Goal: Information Seeking & Learning: Check status

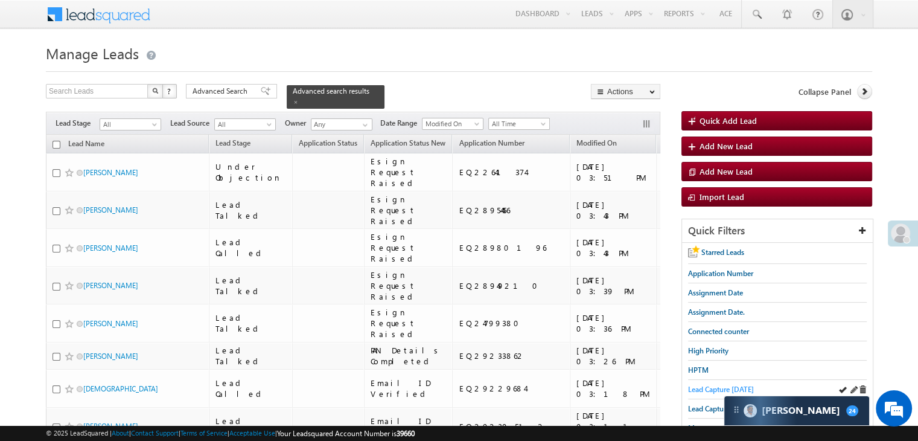
click at [716, 389] on span "Lead Capture [DATE]" at bounding box center [721, 389] width 66 height 9
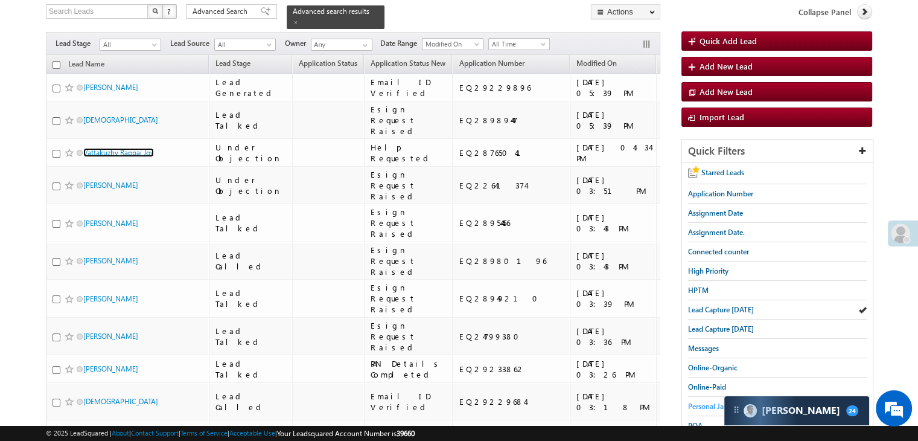
scroll to position [121, 0]
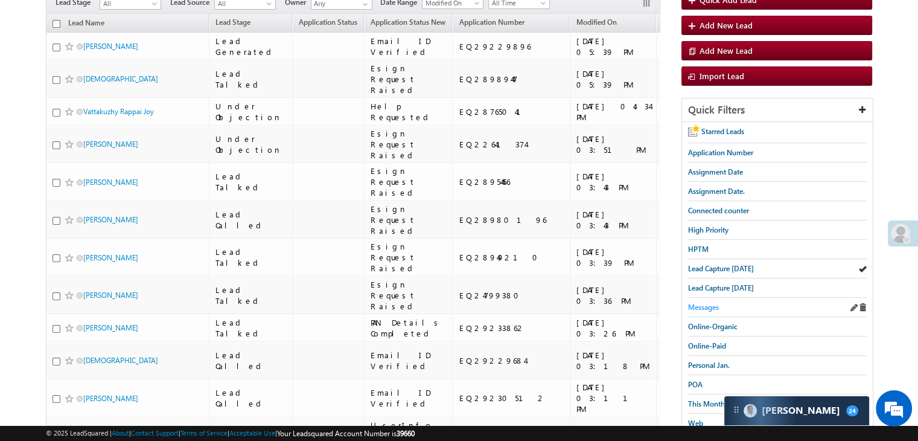
click at [704, 307] on span "Messages" at bounding box center [703, 307] width 31 height 9
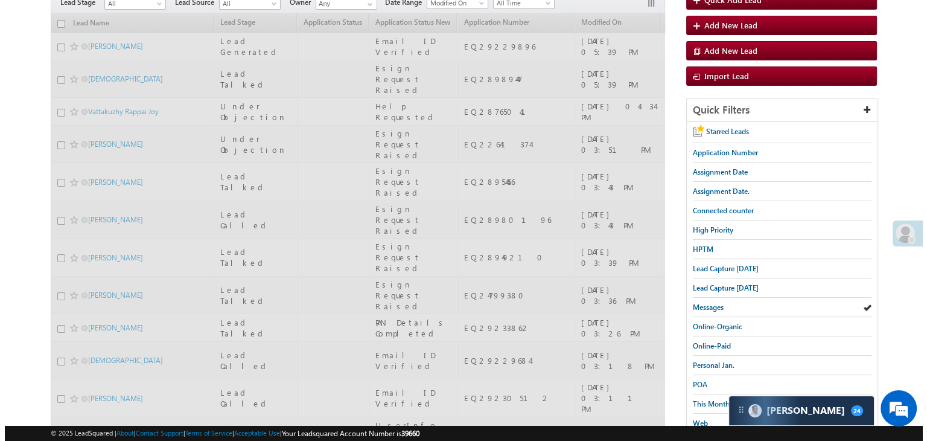
scroll to position [0, 0]
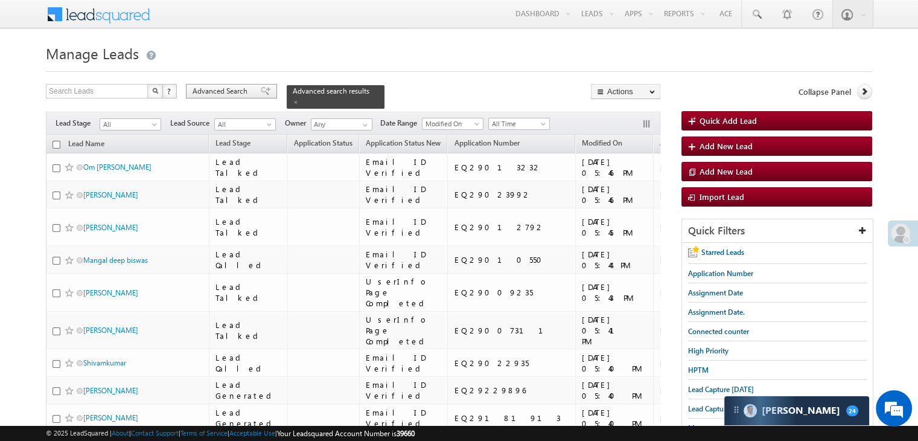
click at [237, 88] on span "Advanced Search" at bounding box center [222, 91] width 59 height 11
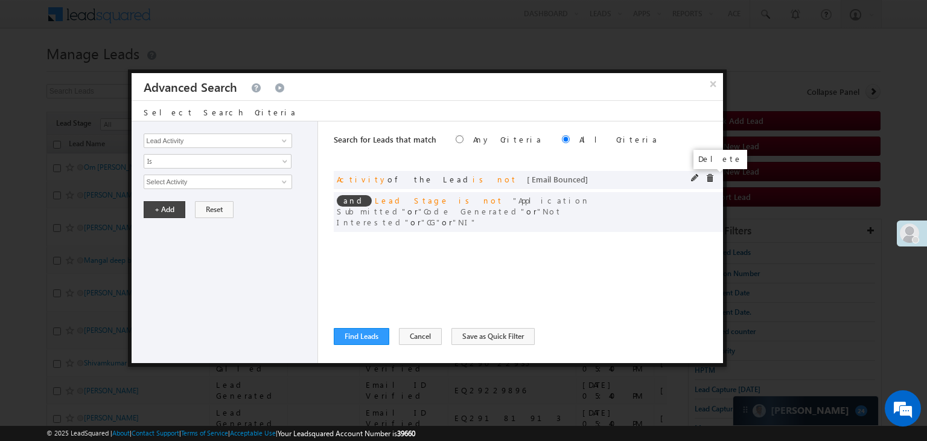
click at [710, 179] on span at bounding box center [710, 178] width 8 height 8
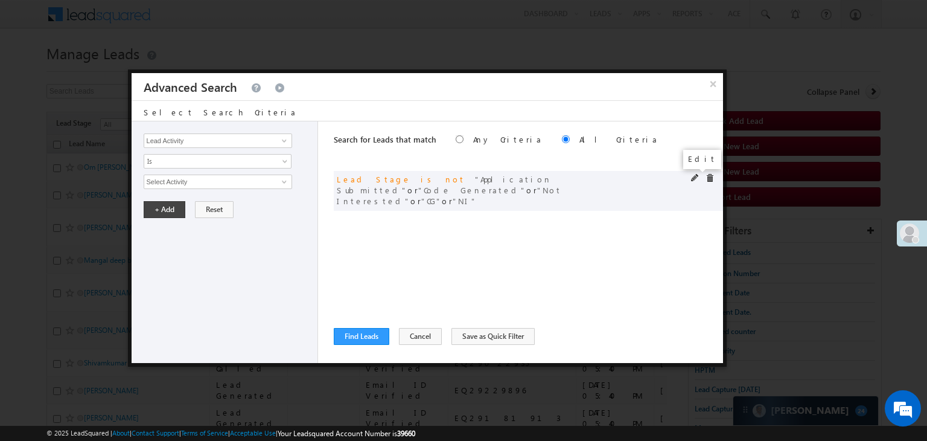
click at [696, 177] on span at bounding box center [695, 178] width 8 height 8
click at [193, 185] on span "5 selected" at bounding box center [212, 181] width 137 height 13
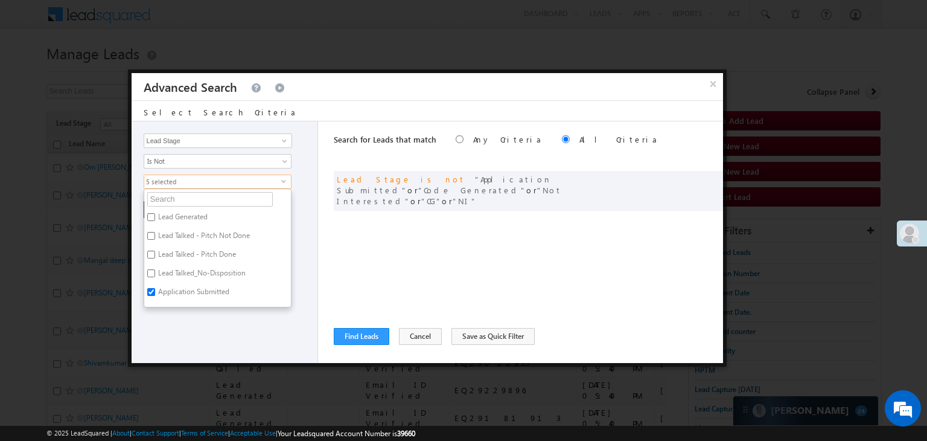
click at [170, 290] on label "Application Submitted" at bounding box center [192, 293] width 97 height 19
click at [155, 290] on input "Application Submitted" at bounding box center [151, 292] width 8 height 8
checkbox input "false"
click at [170, 283] on label "Not Interested" at bounding box center [179, 285] width 71 height 19
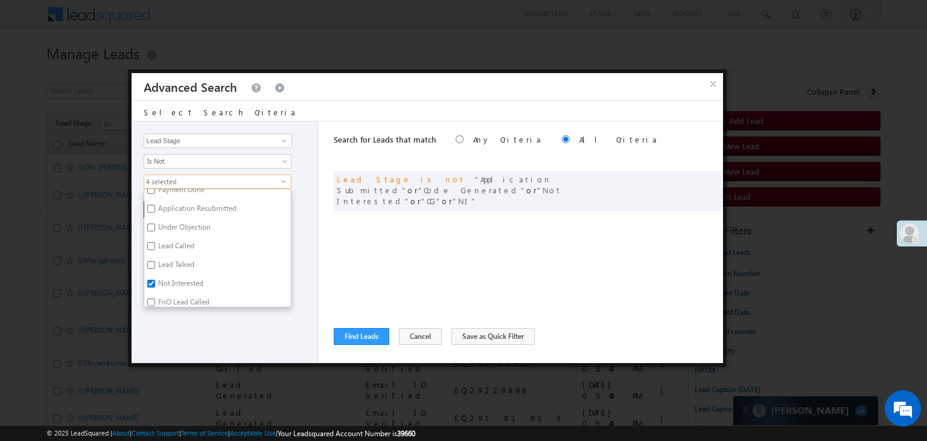
click at [155, 283] on input "Not Interested" at bounding box center [151, 284] width 8 height 8
checkbox input "false"
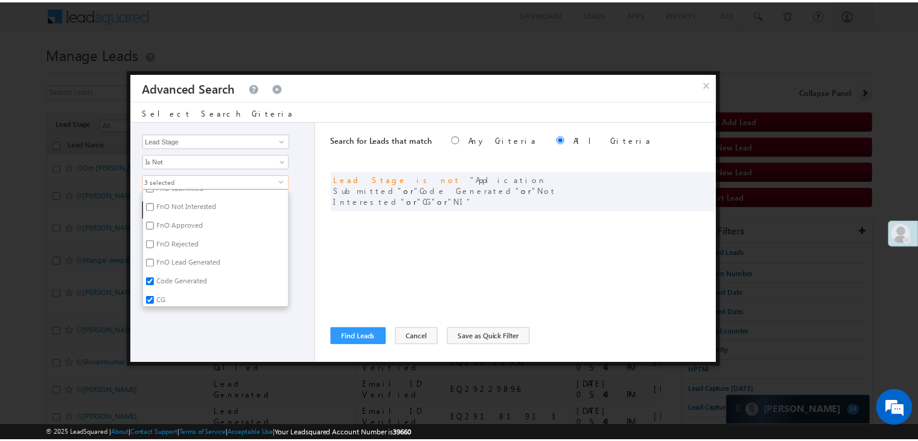
scroll to position [295, 0]
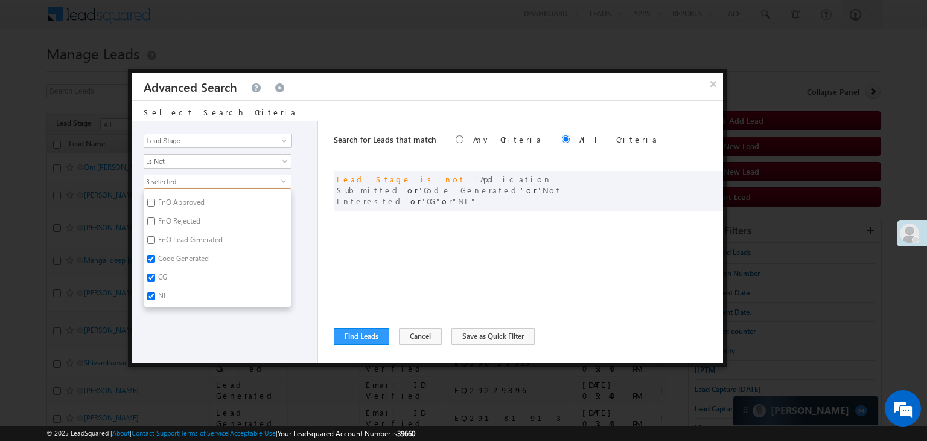
click at [164, 293] on label "NI" at bounding box center [160, 298] width 33 height 19
click at [155, 293] on input "NI" at bounding box center [151, 296] width 8 height 8
checkbox input "false"
click at [167, 315] on div "Lead Activity Task Sales Group Prospect Id WA Last Message Timestamp 4th Day Di…" at bounding box center [225, 242] width 187 height 242
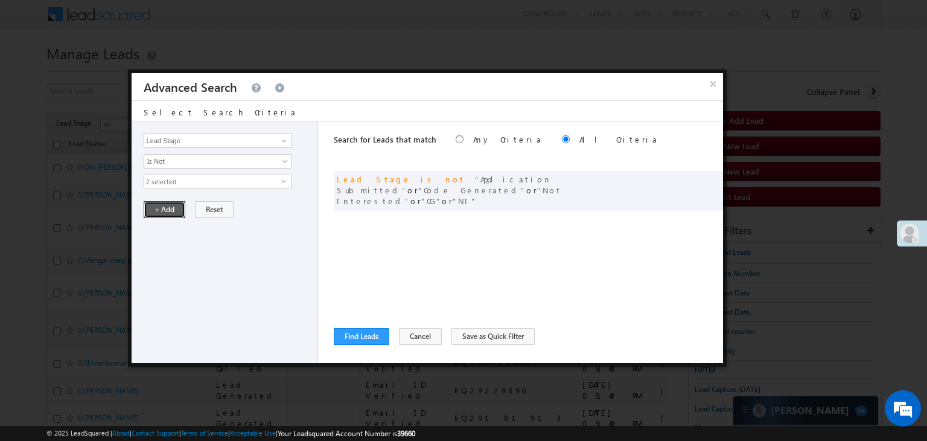
click at [167, 208] on button "+ Add" at bounding box center [165, 209] width 42 height 17
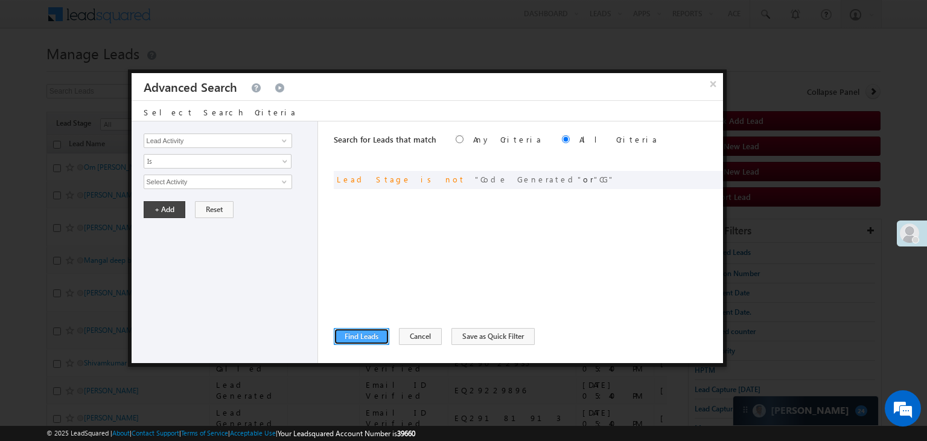
click at [365, 328] on button "Find Leads" at bounding box center [362, 336] width 56 height 17
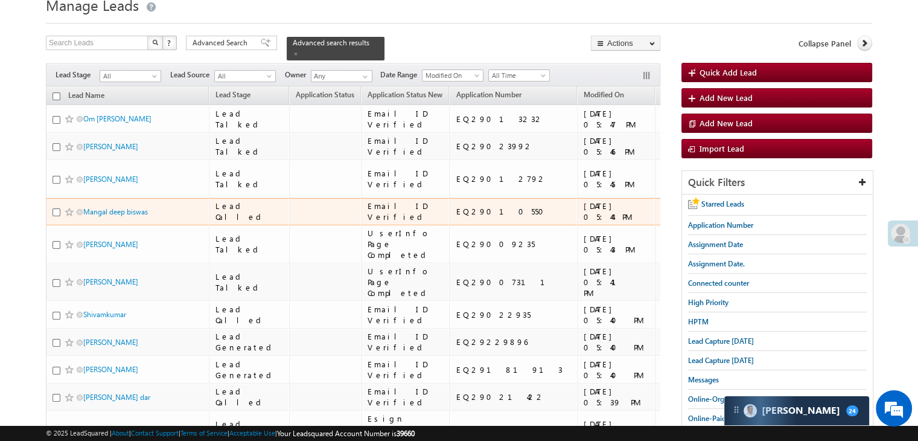
scroll to position [0, 0]
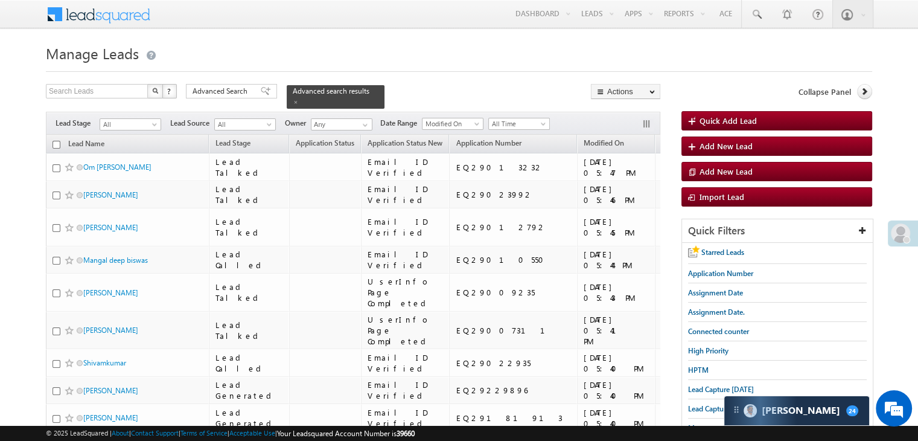
drag, startPoint x: 229, startPoint y: 93, endPoint x: 379, endPoint y: 297, distance: 253.1
click at [229, 93] on span "Advanced Search" at bounding box center [222, 91] width 59 height 11
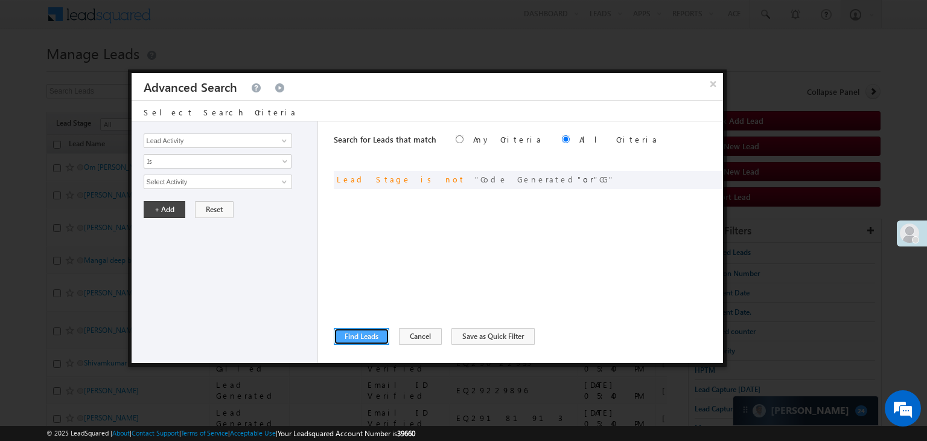
click at [368, 341] on button "Find Leads" at bounding box center [362, 336] width 56 height 17
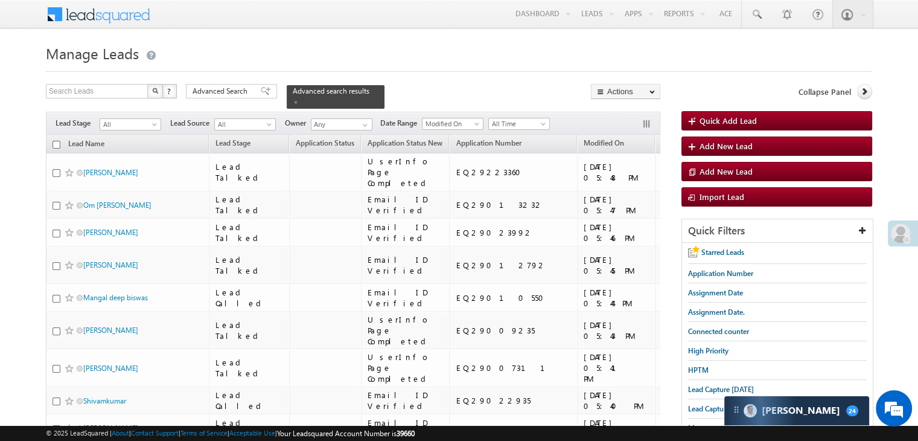
click at [56, 141] on input "checkbox" at bounding box center [57, 145] width 8 height 8
checkbox input "true"
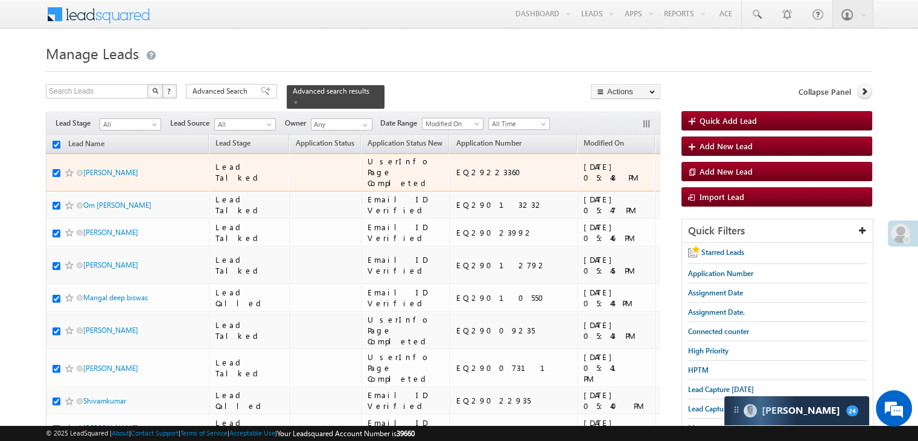
checkbox input "true"
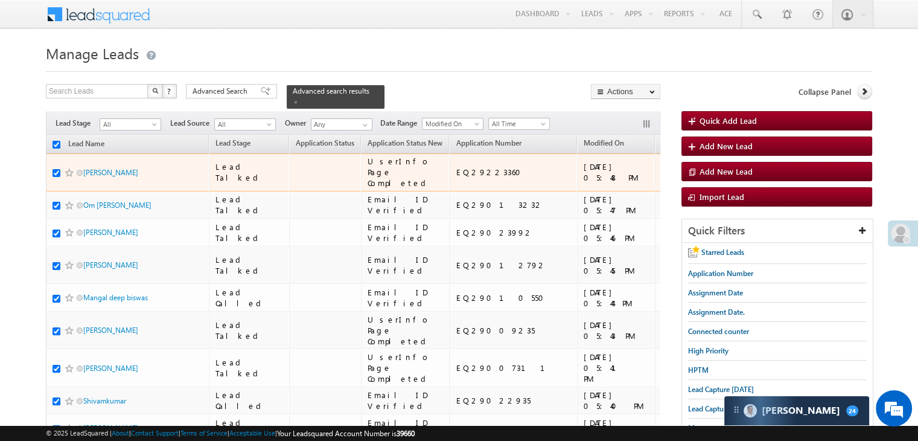
checkbox input "true"
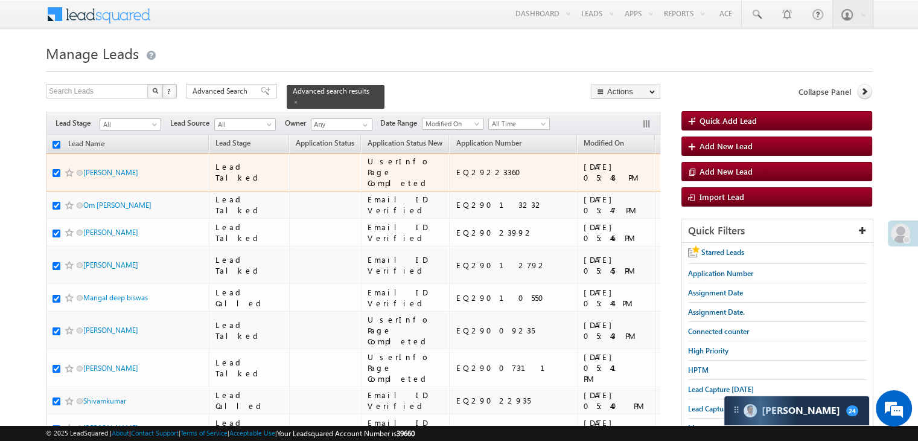
checkbox input "true"
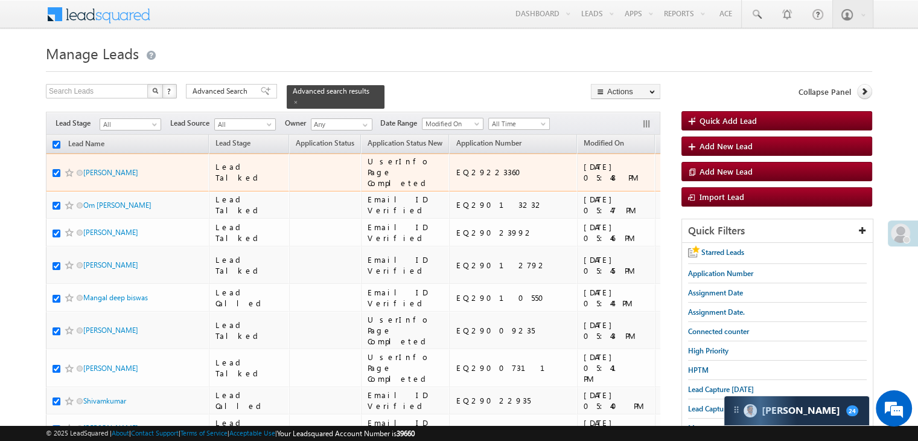
checkbox input "true"
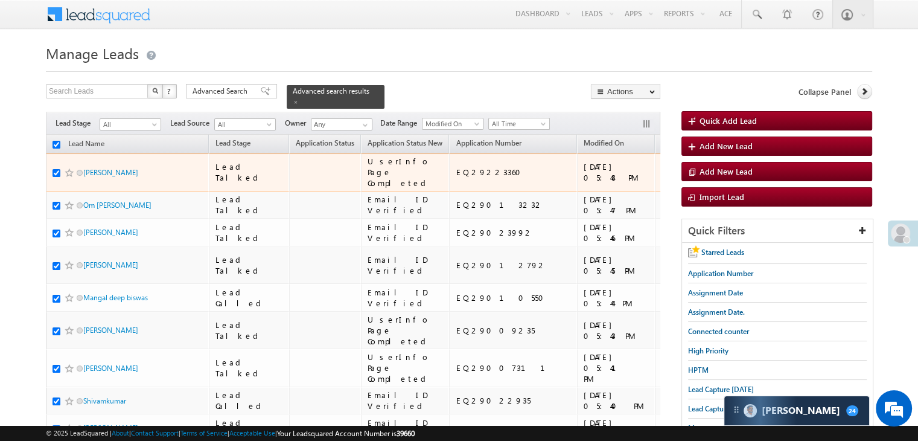
checkbox input "true"
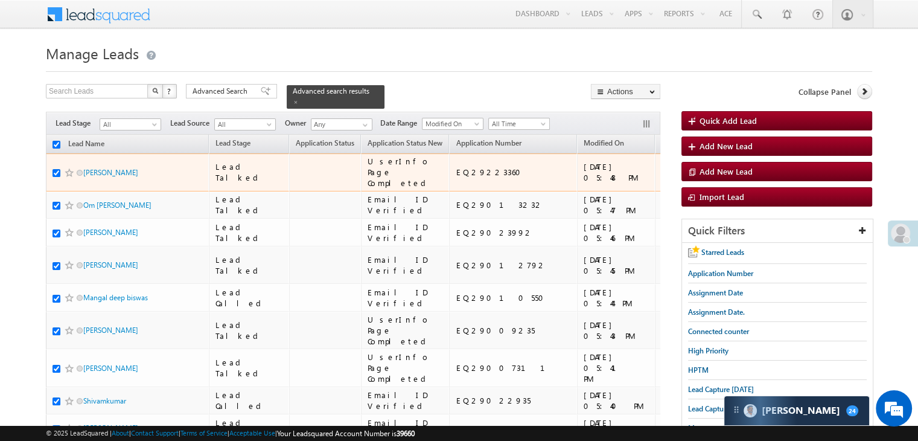
checkbox input "true"
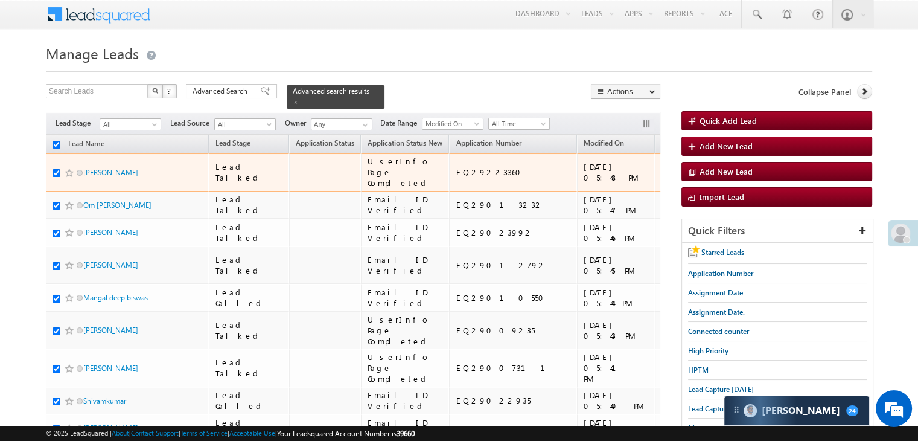
checkbox input "true"
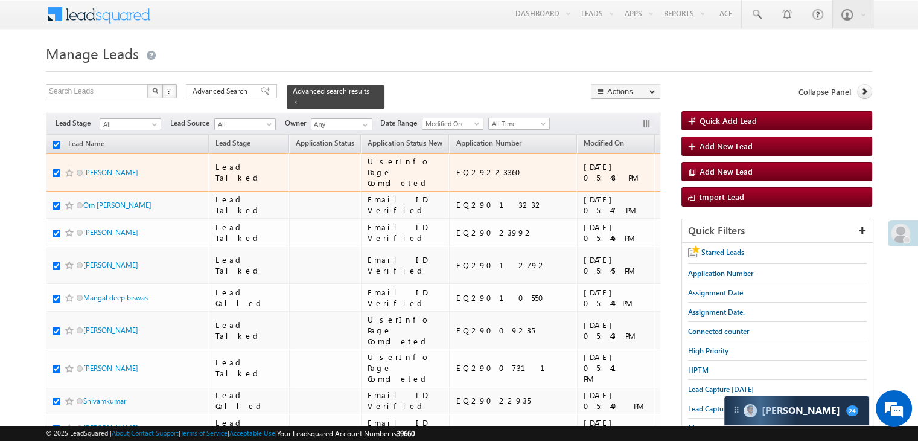
checkbox input "true"
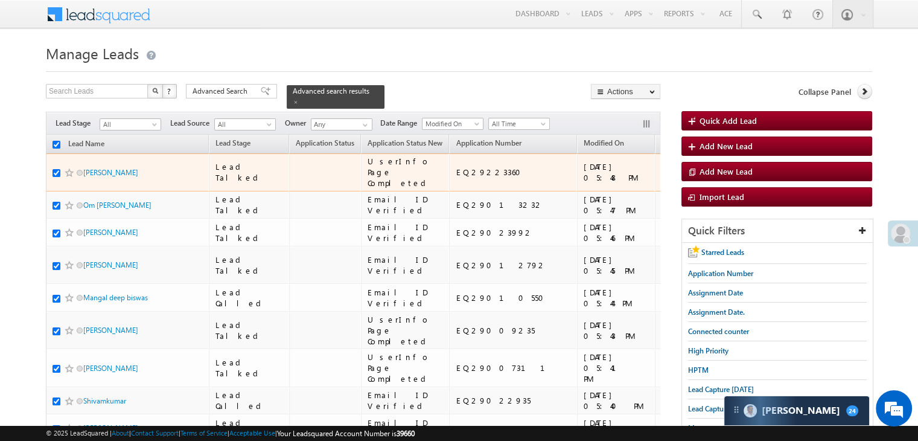
checkbox input "true"
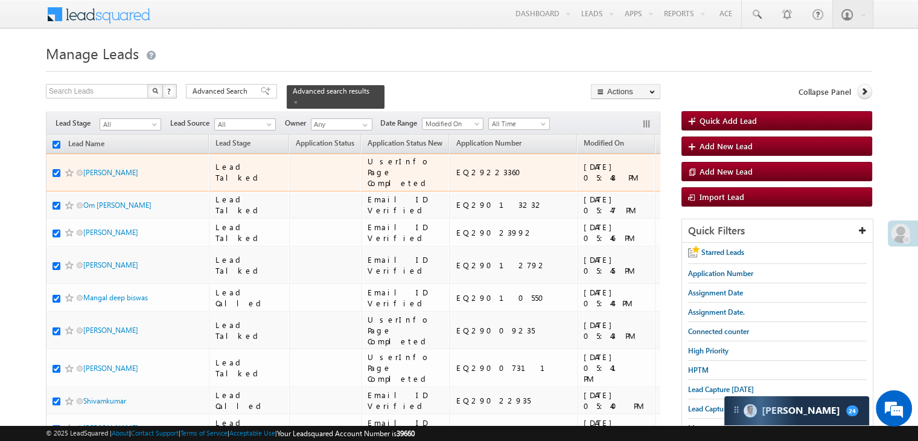
checkbox input "true"
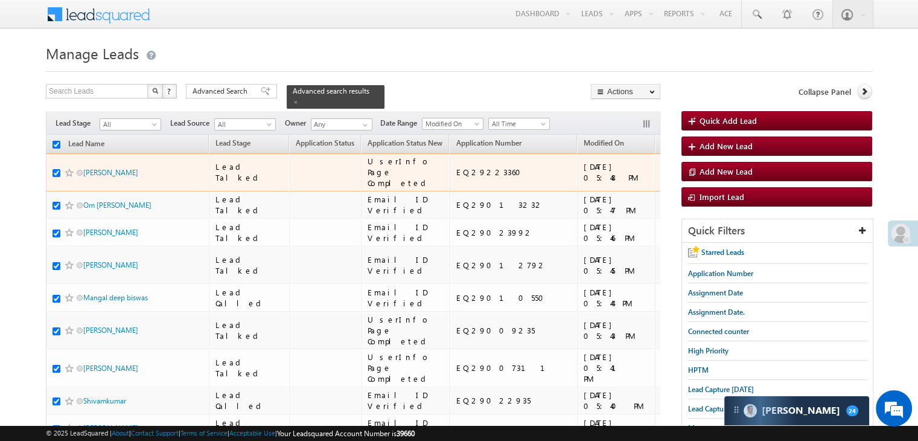
checkbox input "true"
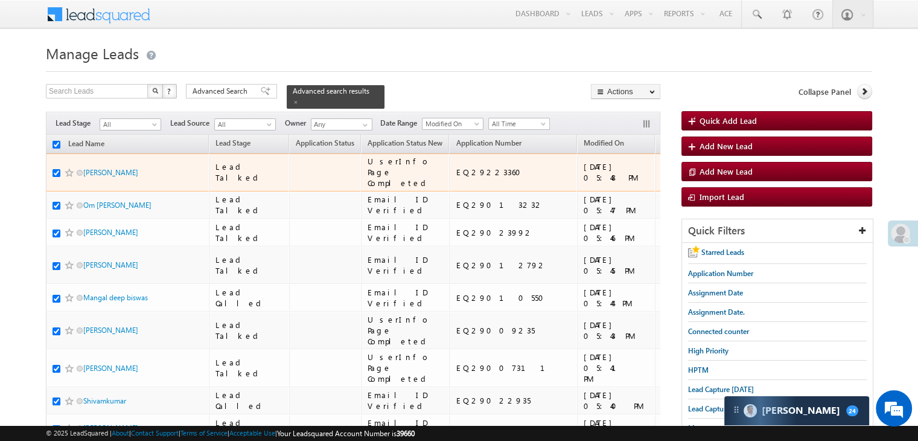
checkbox input "true"
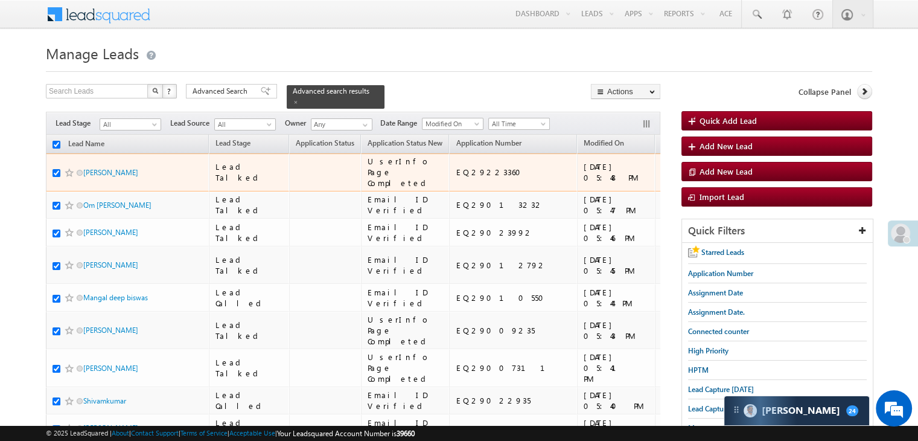
checkbox input "true"
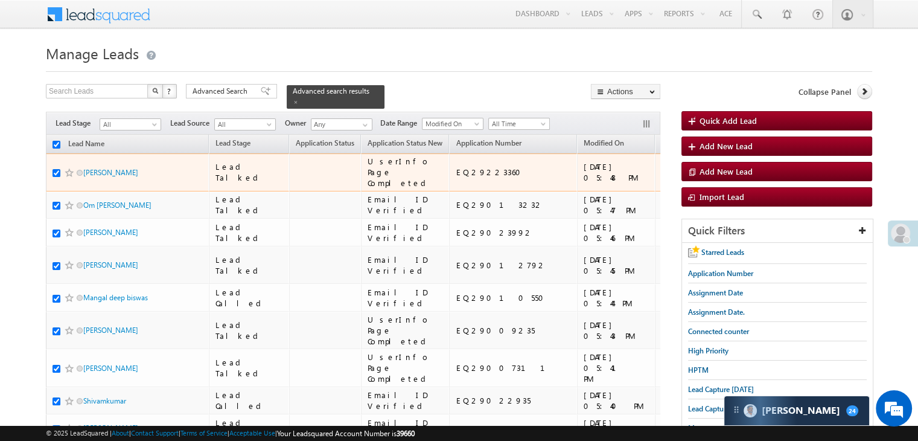
checkbox input "true"
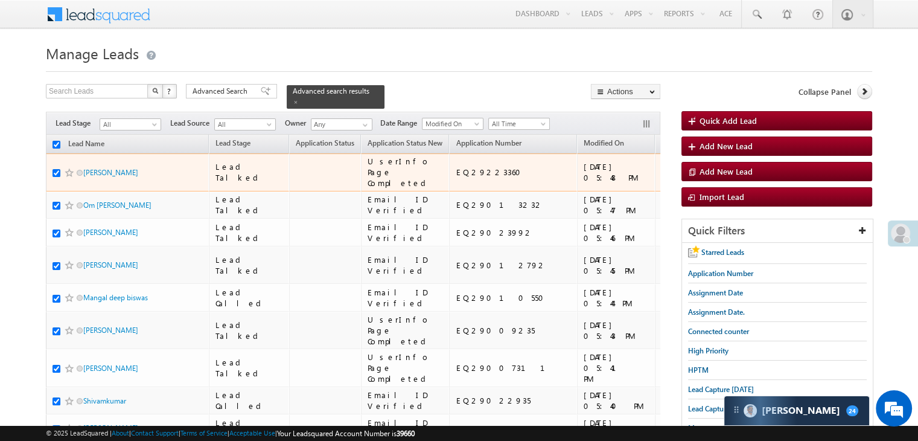
checkbox input "true"
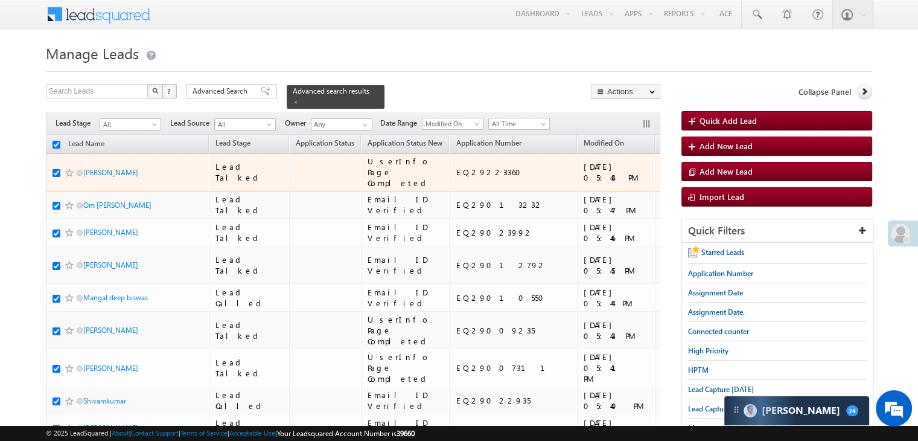
checkbox input "true"
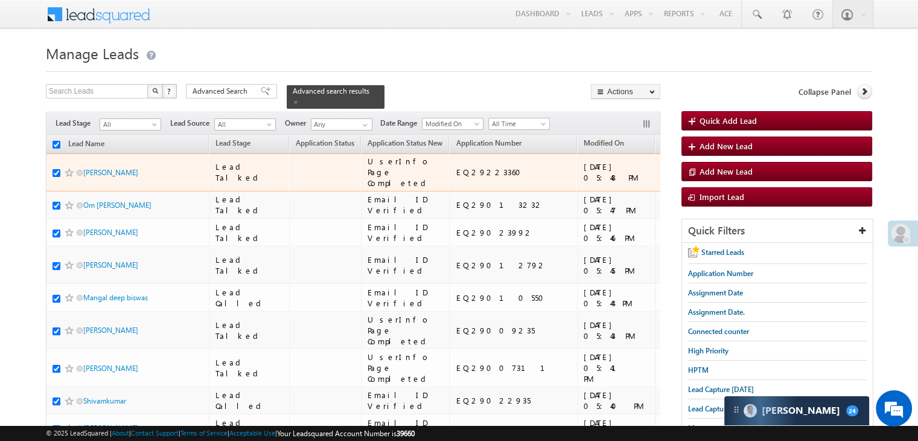
checkbox input "true"
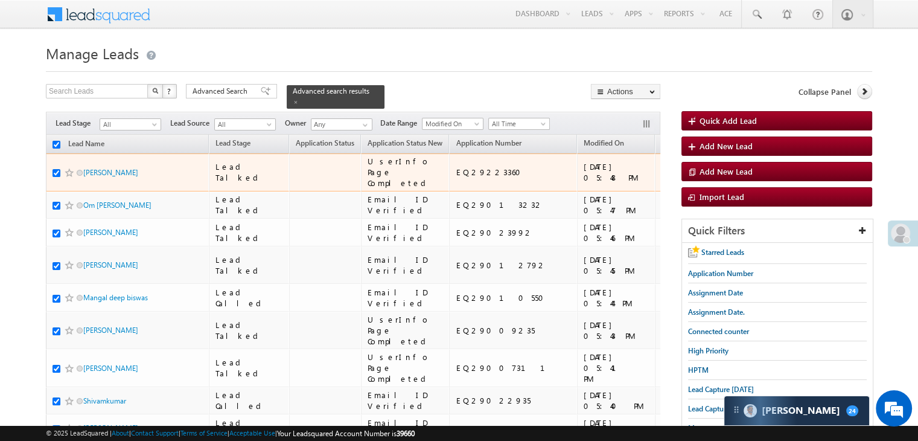
checkbox input "true"
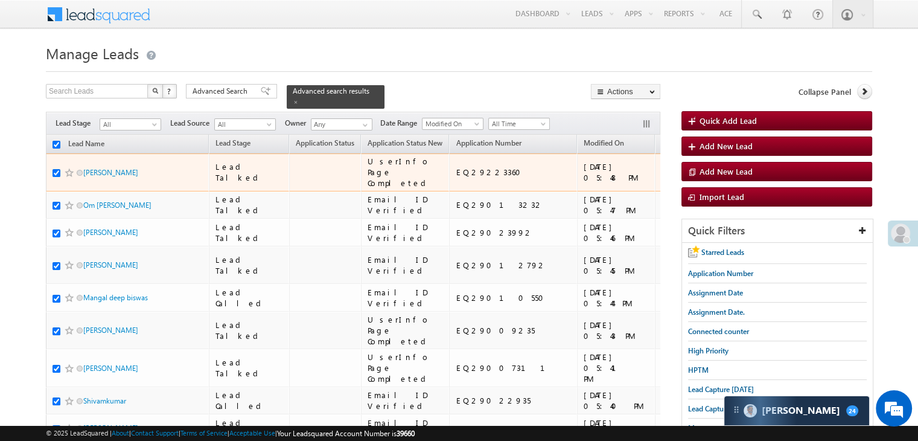
checkbox input "true"
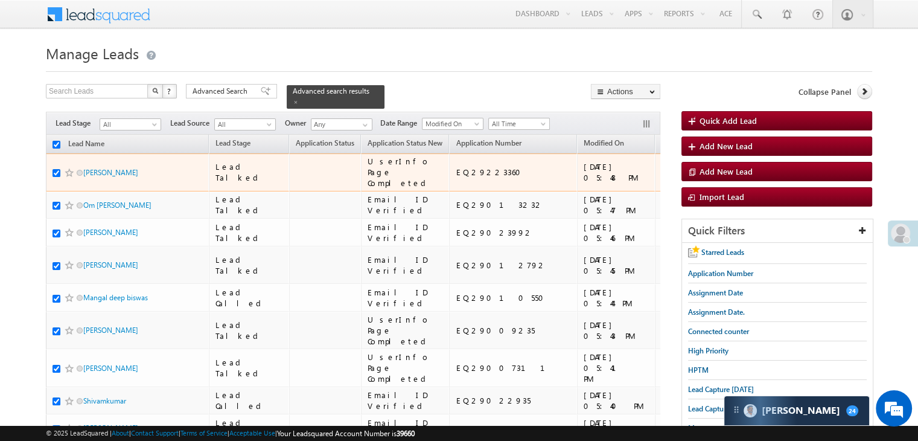
checkbox input "true"
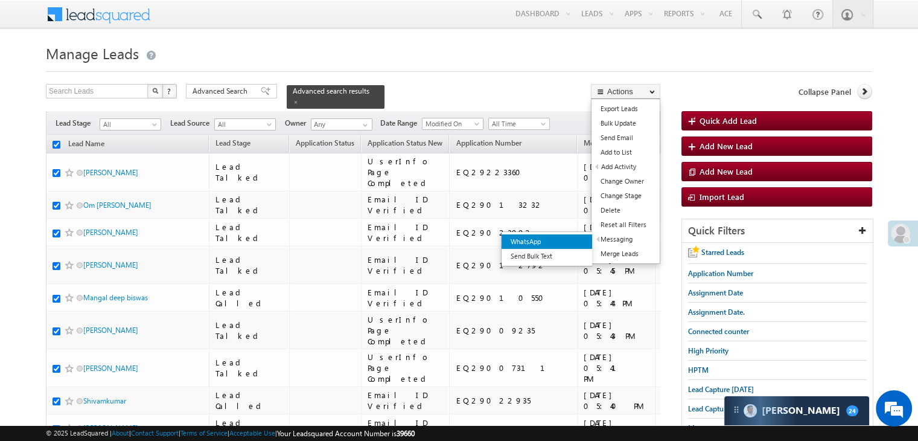
click at [577, 240] on link "WhatsApp" at bounding box center [547, 241] width 91 height 14
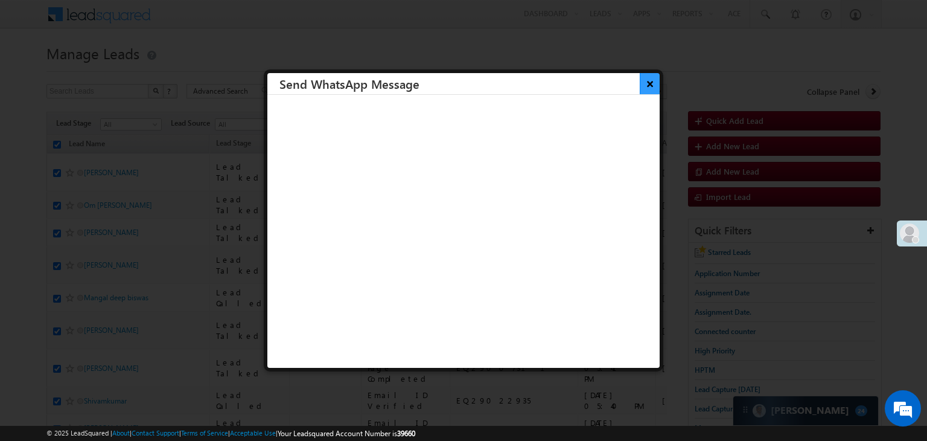
click at [646, 85] on button "×" at bounding box center [650, 83] width 20 height 21
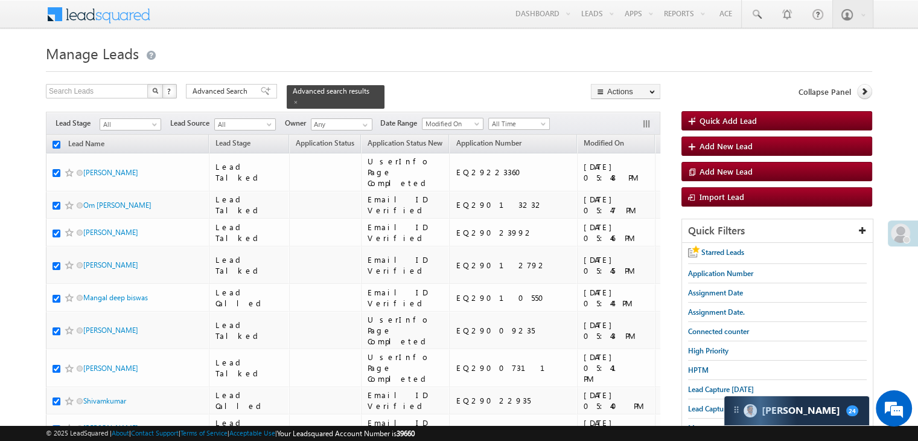
scroll to position [6821, 0]
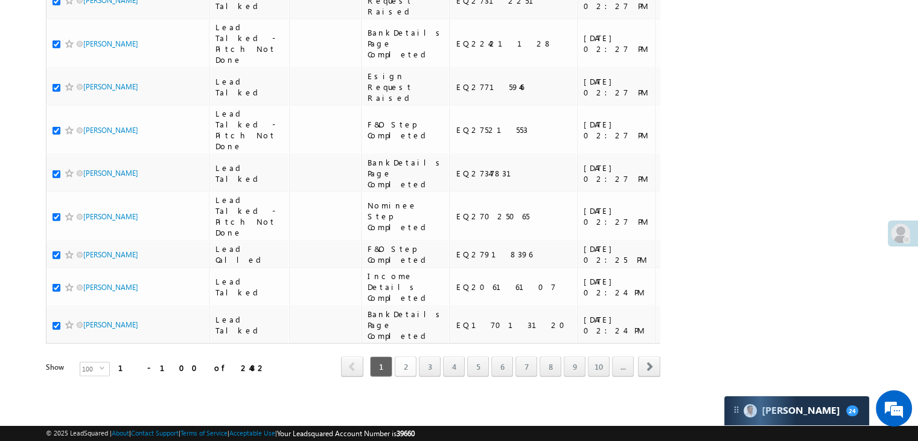
click at [405, 356] on link "2" at bounding box center [406, 366] width 22 height 21
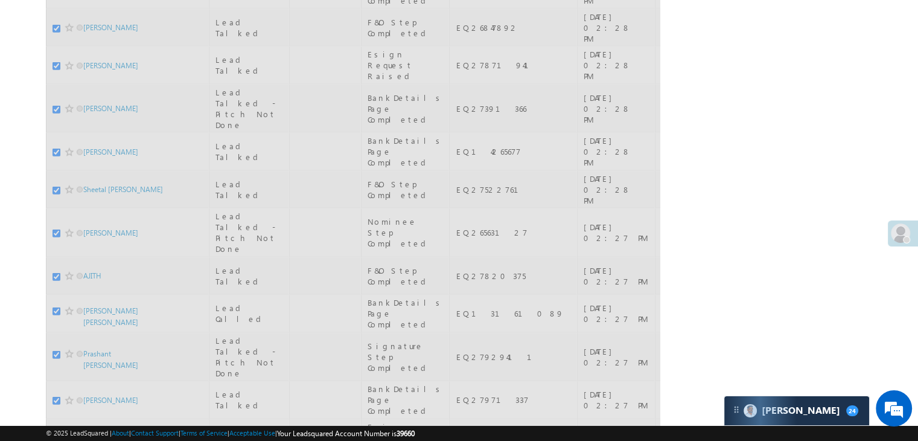
scroll to position [0, 0]
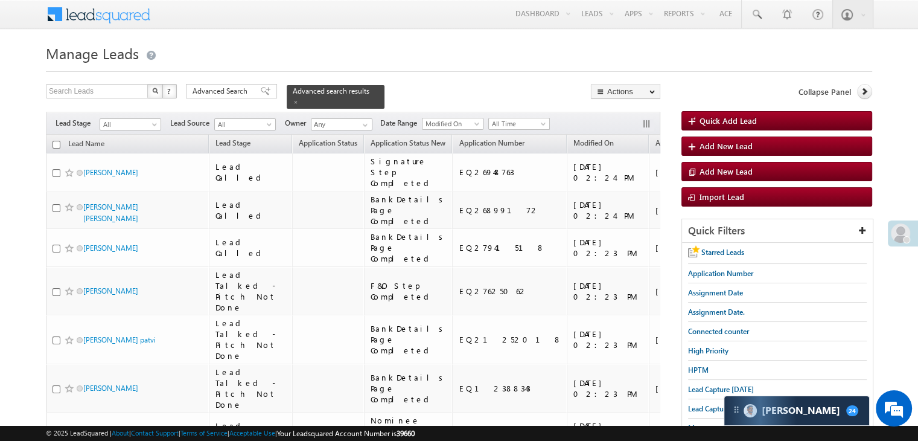
click at [55, 141] on input "checkbox" at bounding box center [57, 145] width 8 height 8
checkbox input "true"
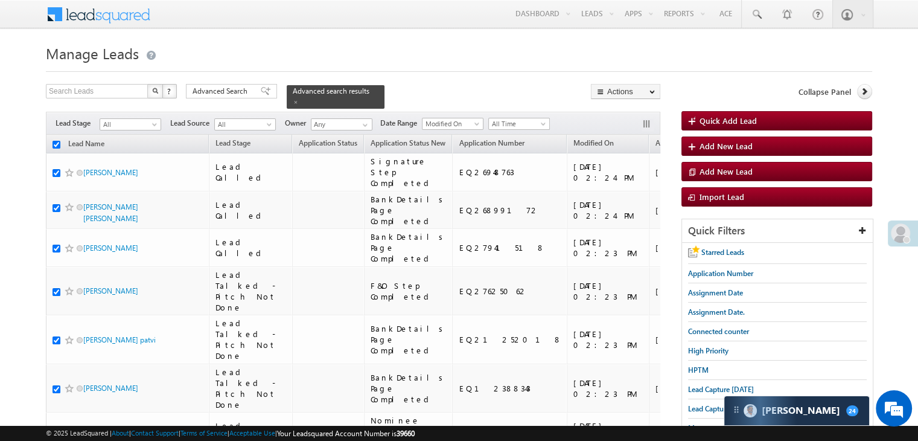
checkbox input "true"
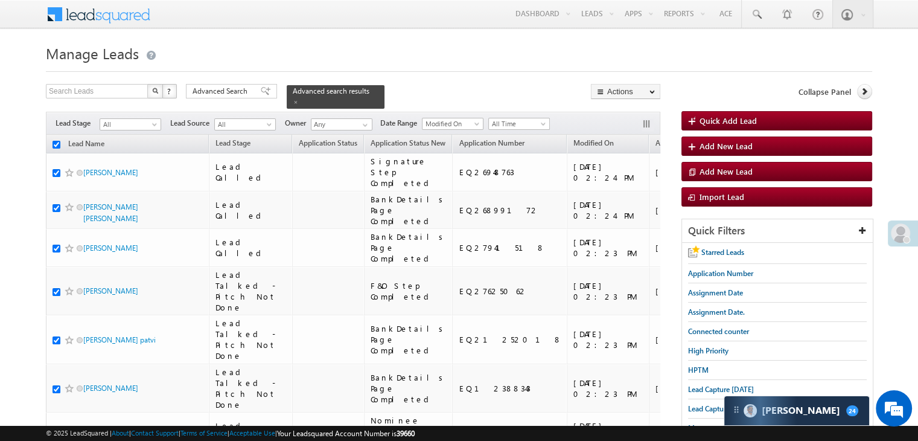
checkbox input "true"
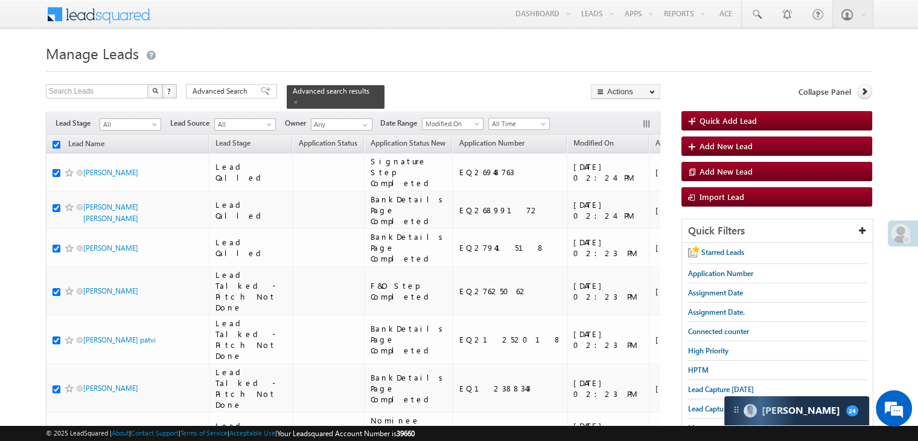
checkbox input "true"
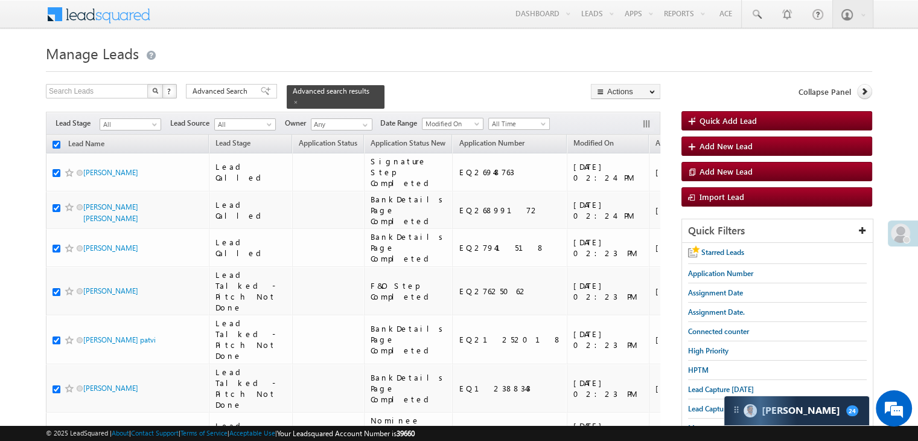
checkbox input "true"
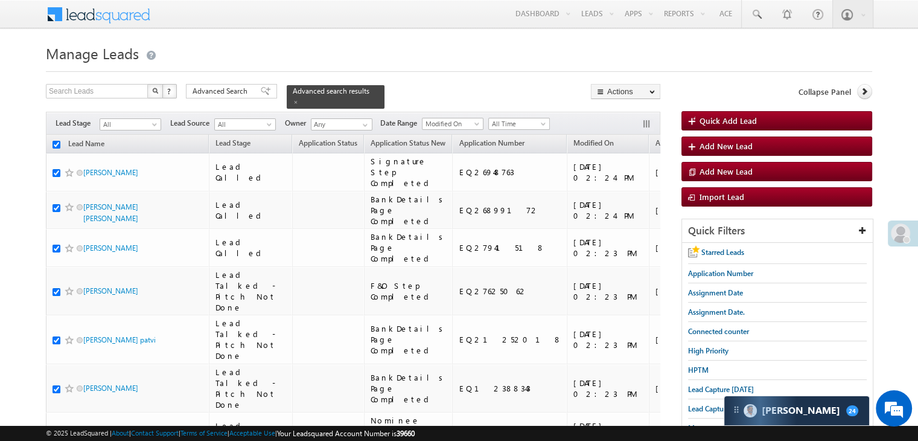
checkbox input "true"
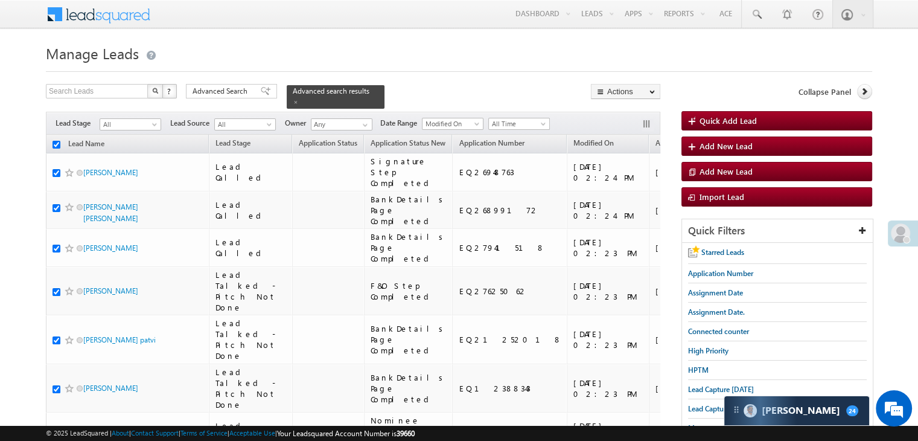
checkbox input "true"
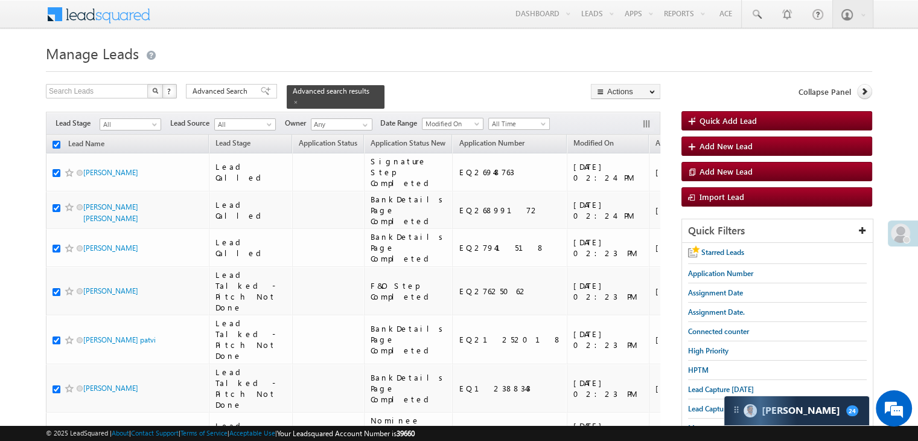
checkbox input "true"
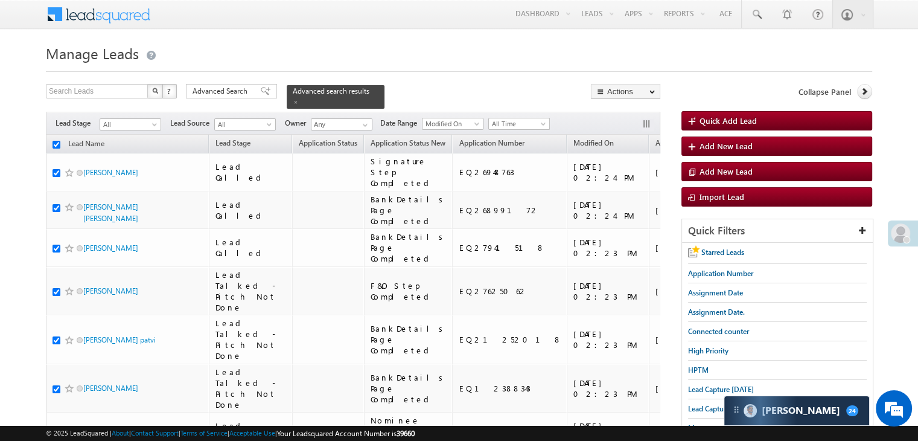
checkbox input "true"
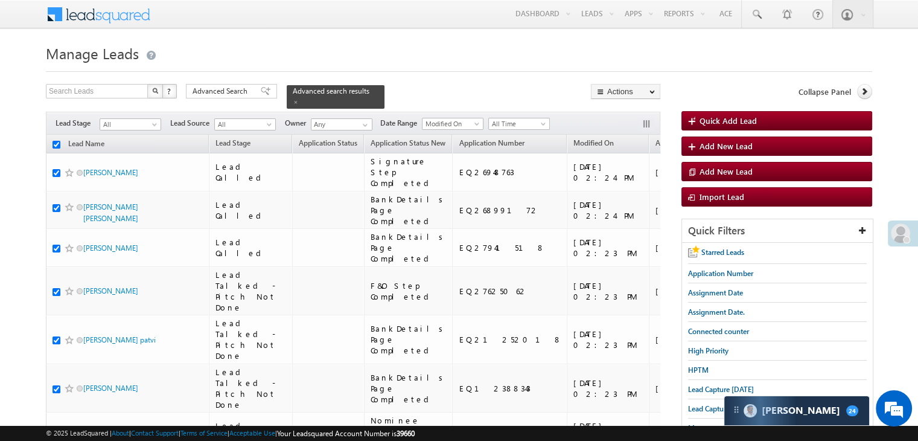
checkbox input "true"
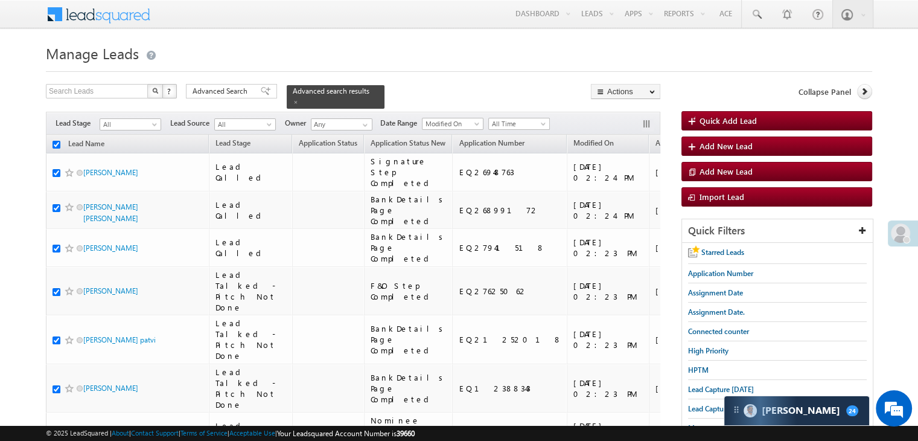
checkbox input "true"
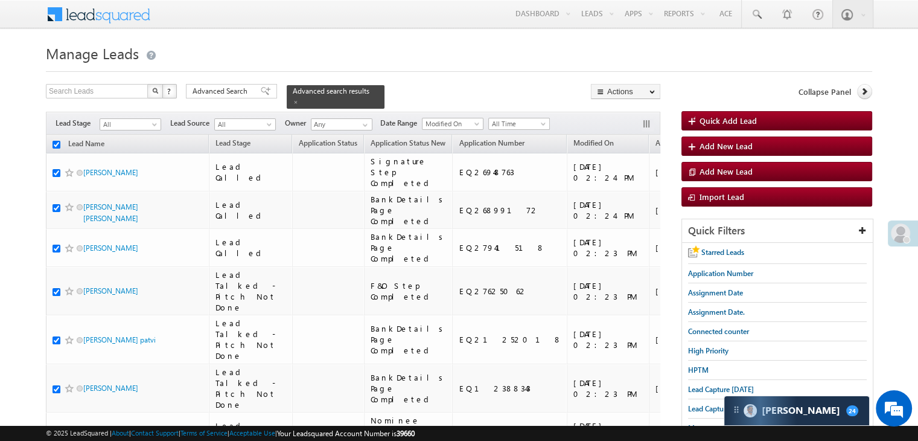
checkbox input "true"
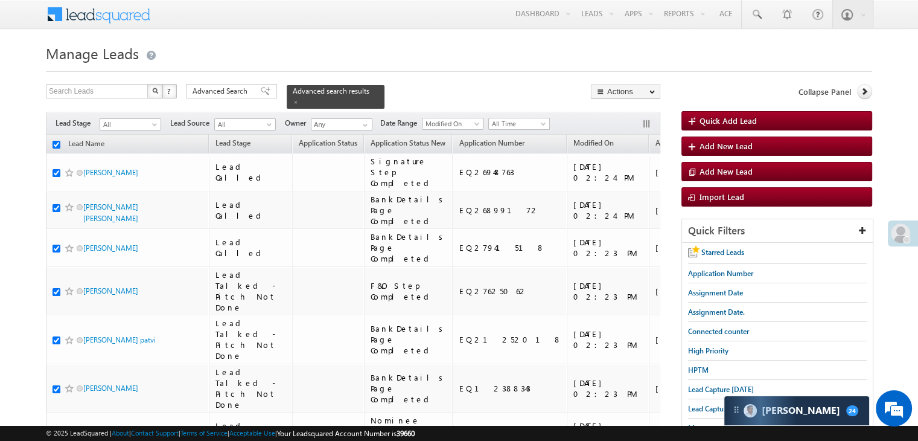
checkbox input "true"
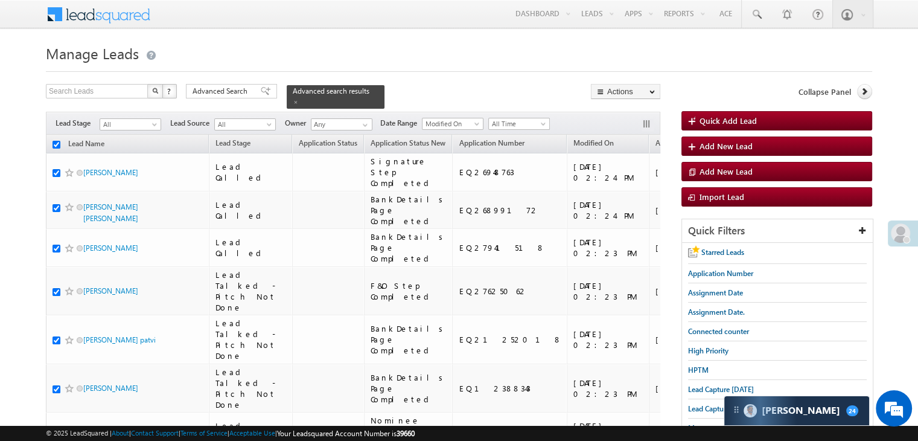
checkbox input "true"
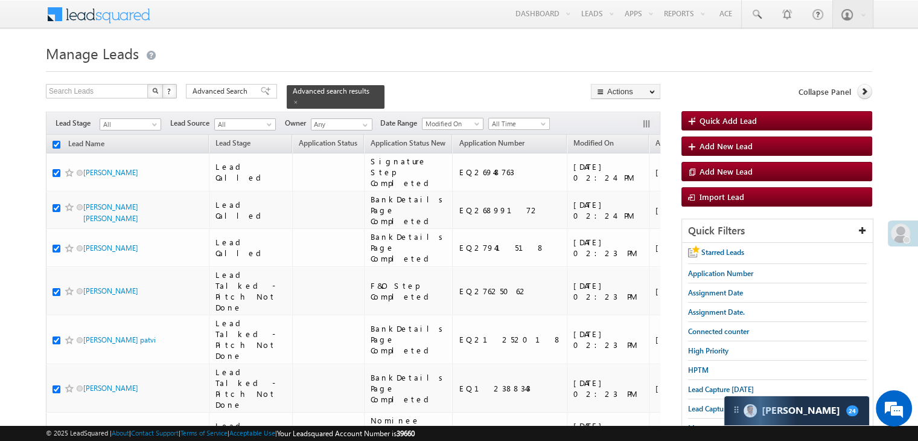
checkbox input "true"
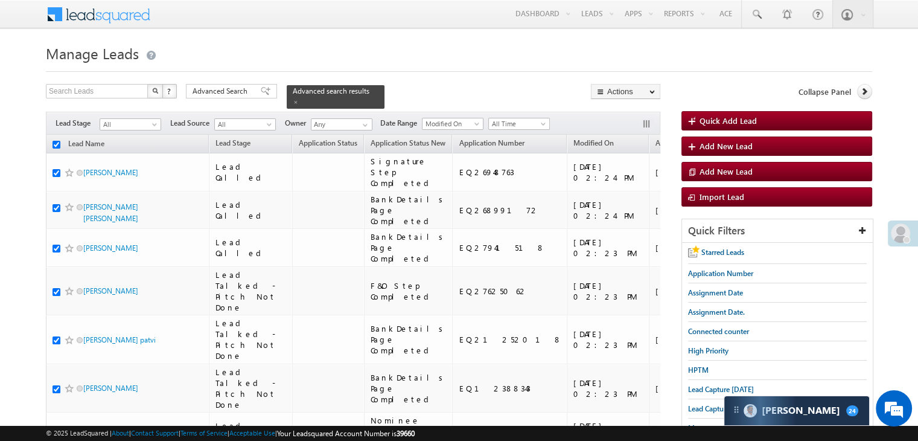
checkbox input "true"
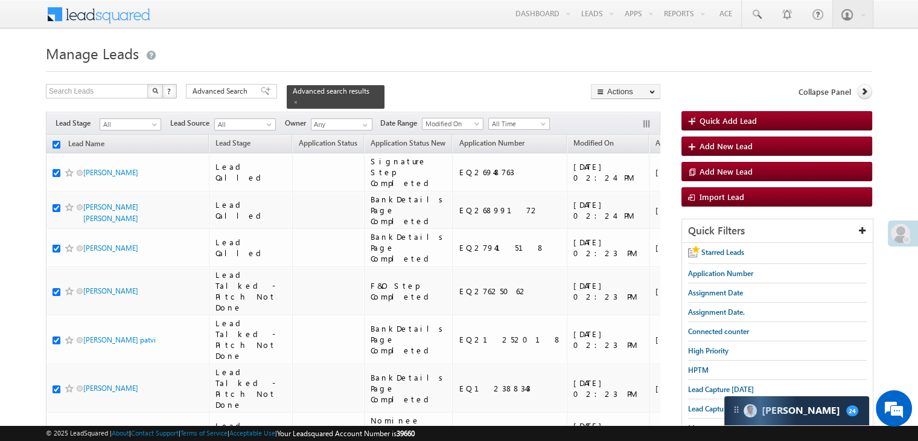
checkbox input "true"
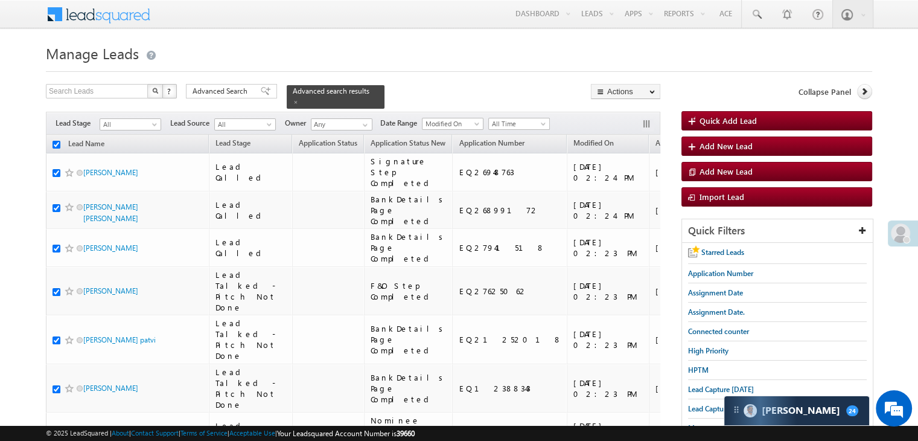
checkbox input "true"
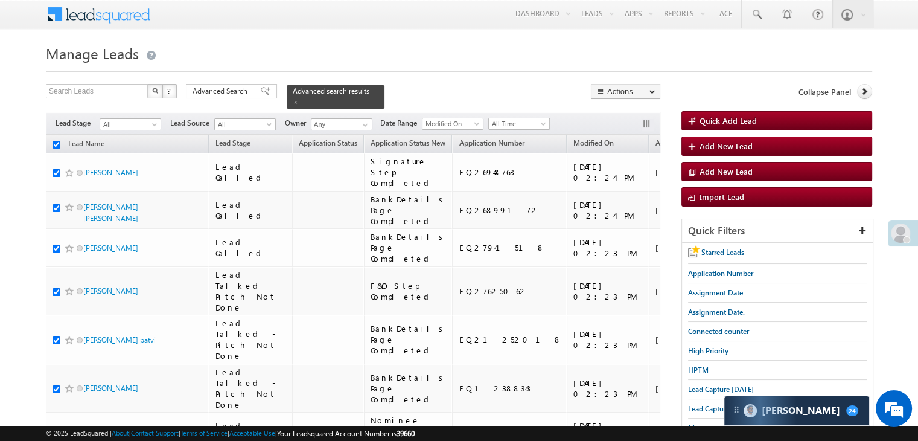
checkbox input "true"
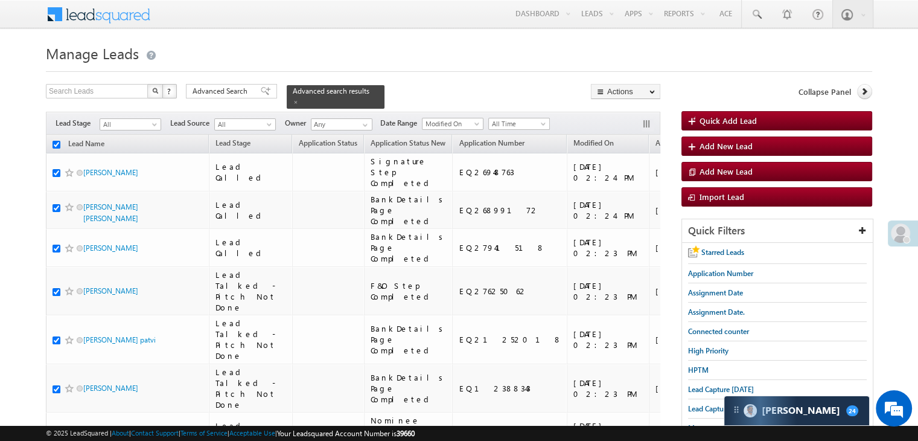
checkbox input "true"
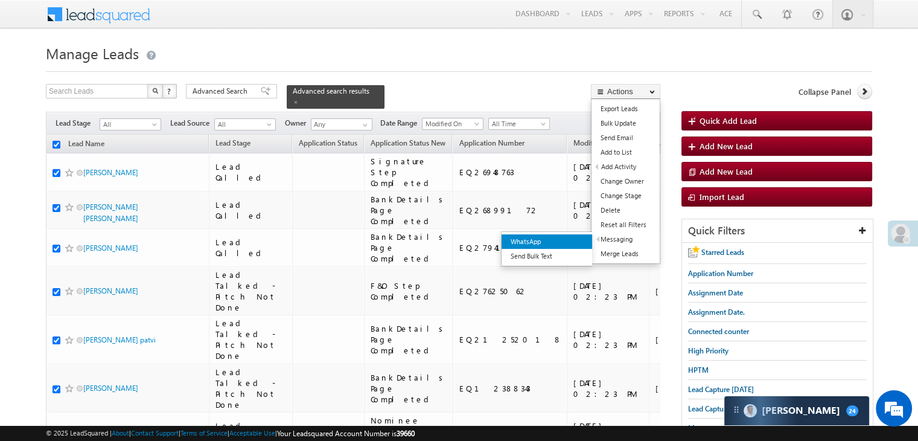
click at [574, 240] on link "WhatsApp" at bounding box center [547, 241] width 91 height 14
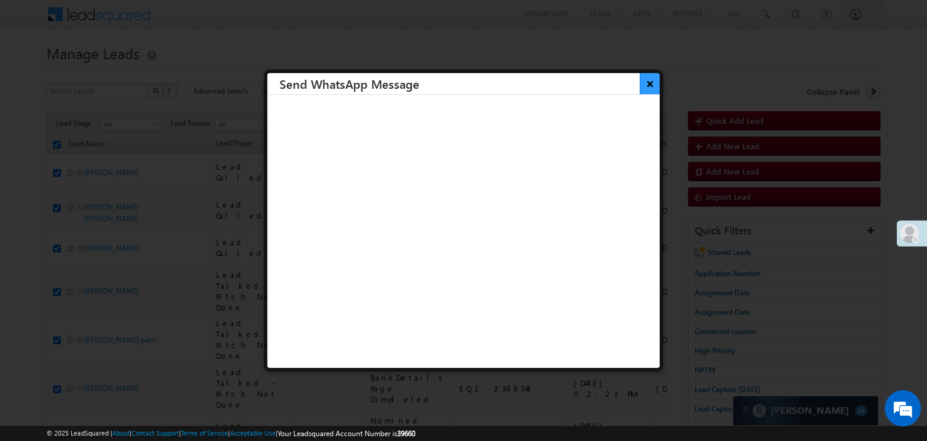
click at [640, 82] on button "×" at bounding box center [650, 83] width 20 height 21
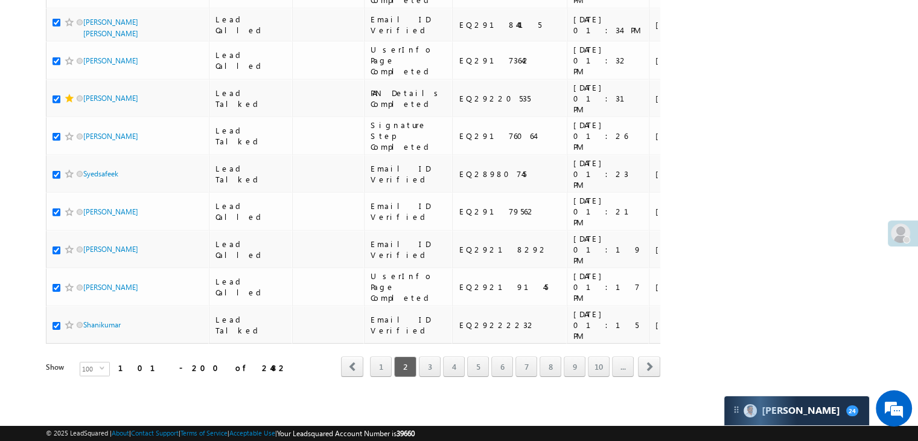
scroll to position [6821, 0]
click at [435, 359] on link "3" at bounding box center [430, 366] width 22 height 21
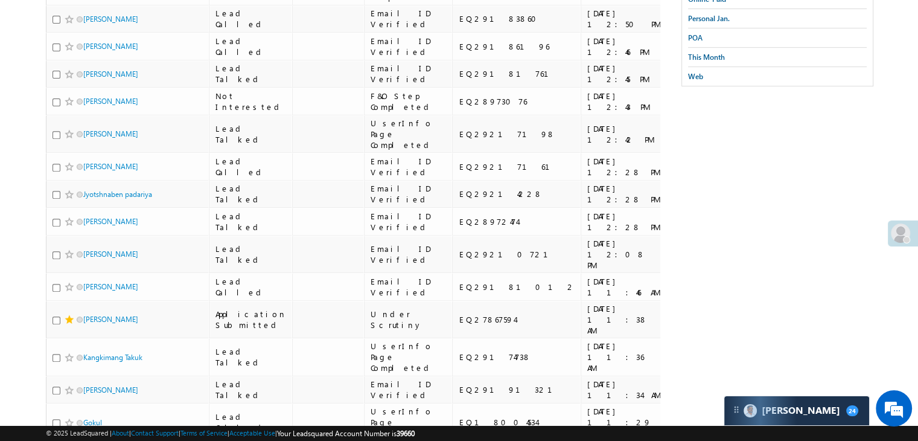
scroll to position [0, 0]
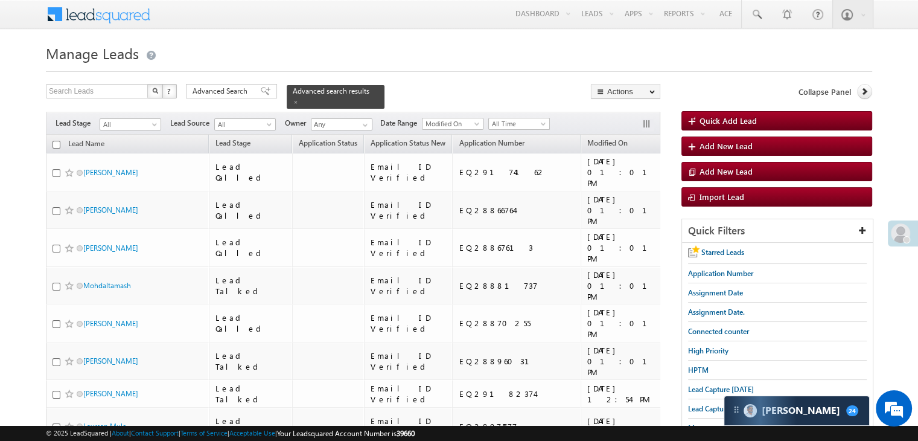
drag, startPoint x: 57, startPoint y: 138, endPoint x: 73, endPoint y: 146, distance: 17.8
click at [57, 141] on input "checkbox" at bounding box center [57, 145] width 8 height 8
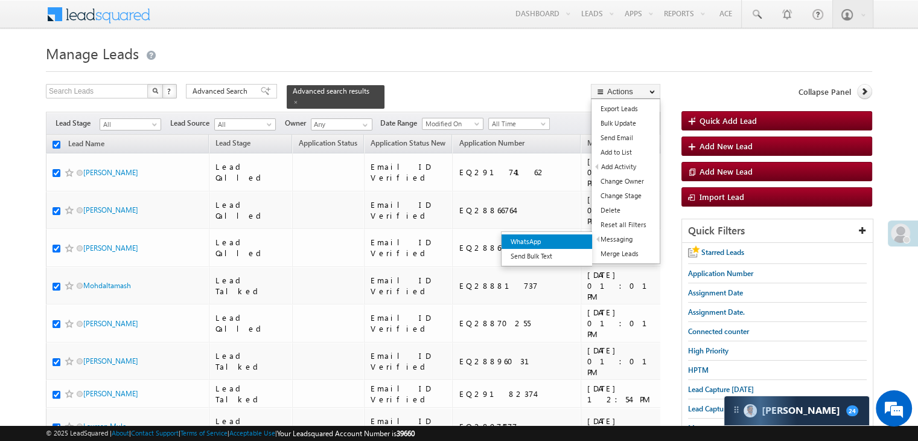
click at [575, 243] on link "WhatsApp" at bounding box center [547, 241] width 91 height 14
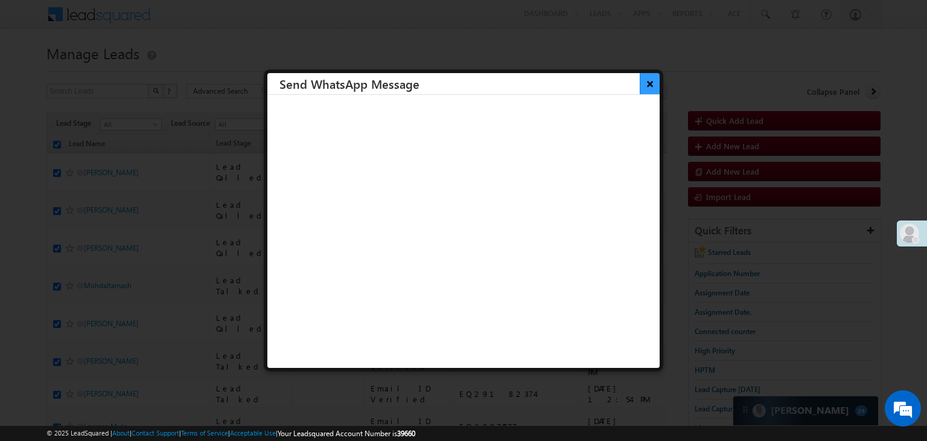
click at [640, 82] on button "×" at bounding box center [650, 83] width 20 height 21
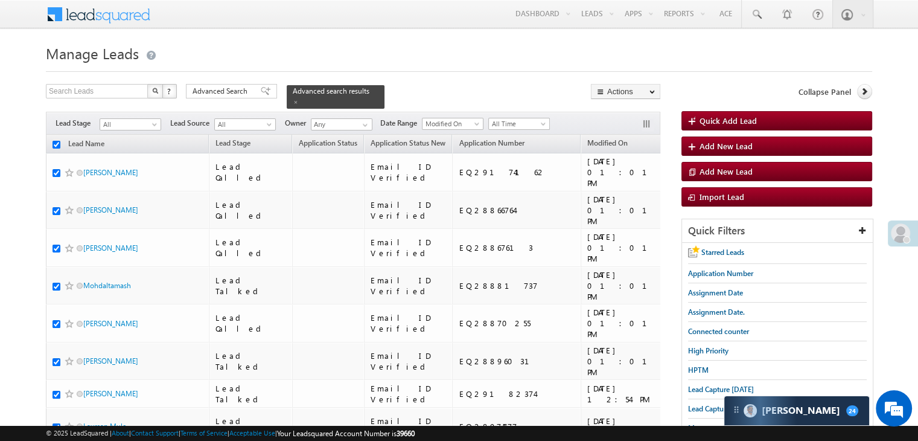
scroll to position [6821, 0]
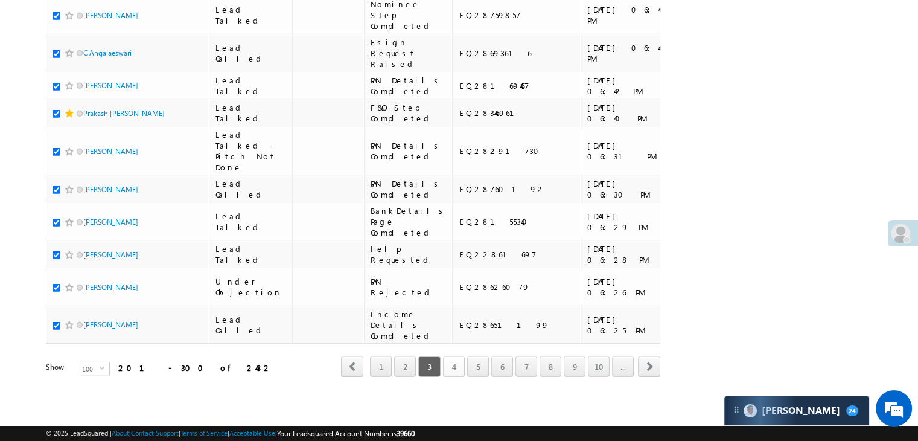
click at [456, 356] on link "4" at bounding box center [454, 366] width 22 height 21
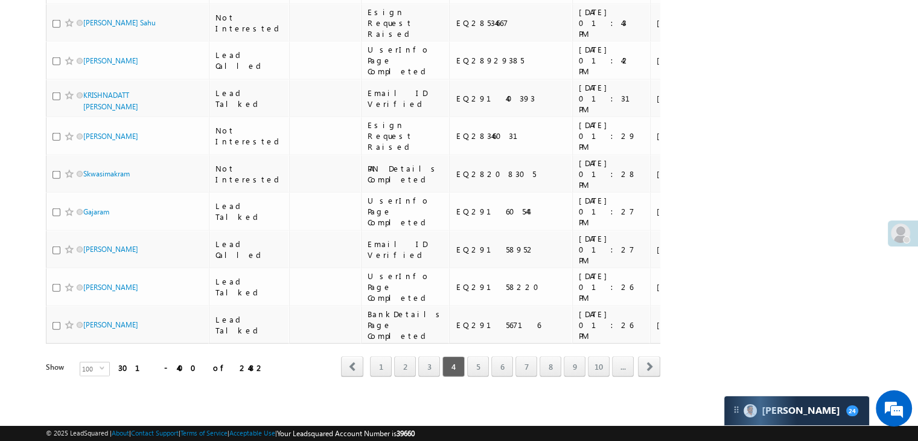
scroll to position [0, 0]
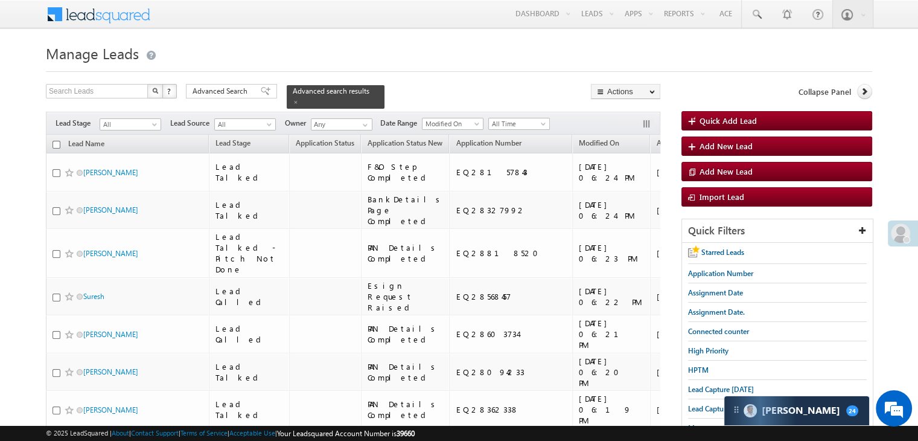
click at [57, 141] on input "checkbox" at bounding box center [57, 145] width 8 height 8
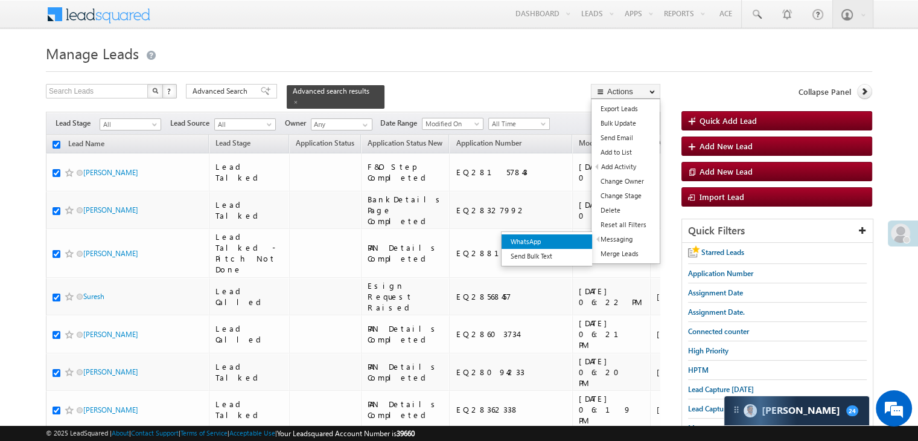
click at [578, 240] on link "WhatsApp" at bounding box center [547, 241] width 91 height 14
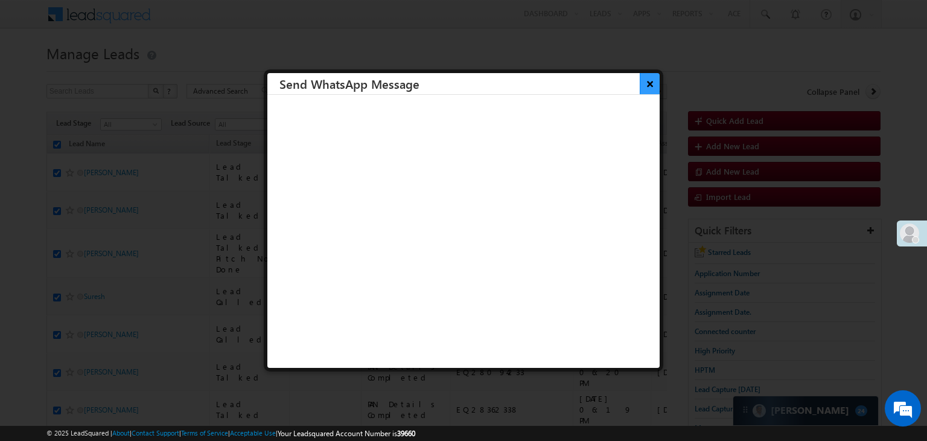
click at [646, 83] on button "×" at bounding box center [650, 83] width 20 height 21
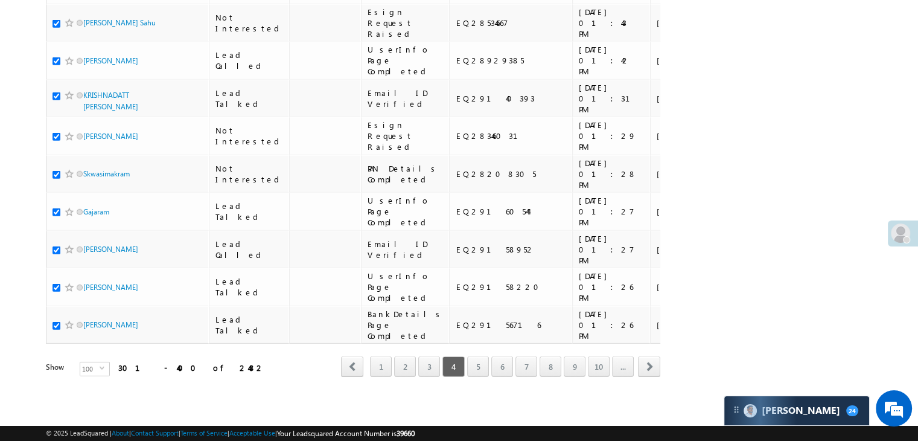
scroll to position [6821, 0]
click at [481, 360] on link "5" at bounding box center [478, 366] width 22 height 21
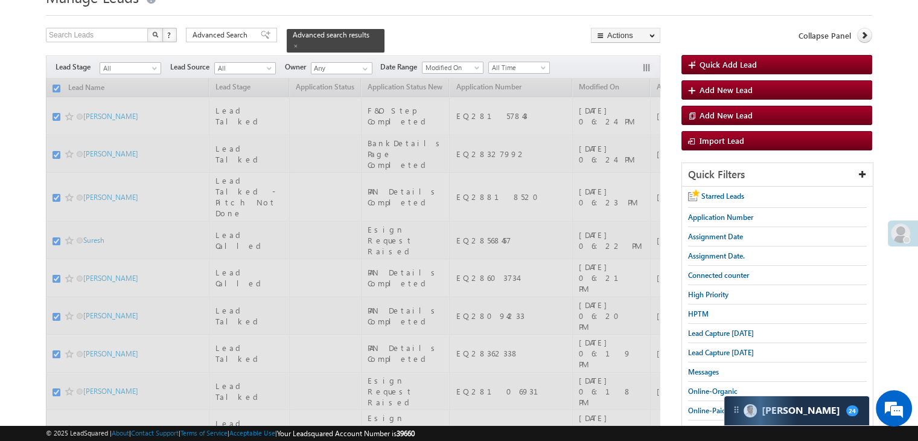
scroll to position [0, 0]
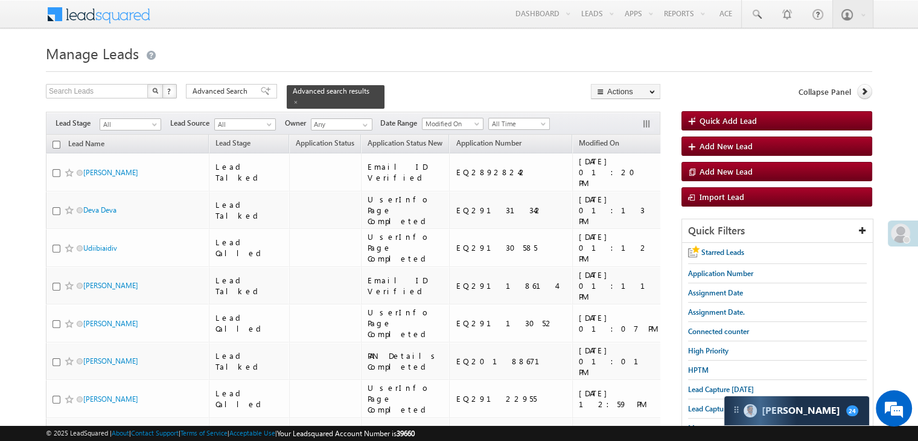
click at [56, 141] on input "checkbox" at bounding box center [57, 145] width 8 height 8
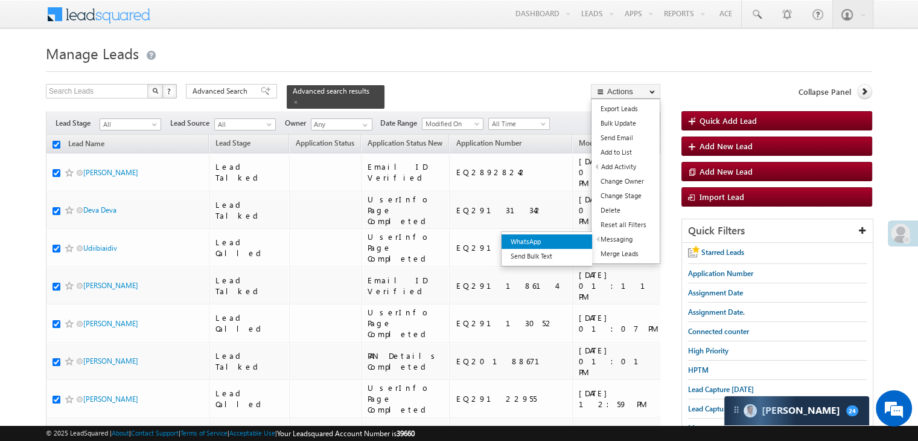
click at [563, 245] on link "WhatsApp" at bounding box center [547, 241] width 91 height 14
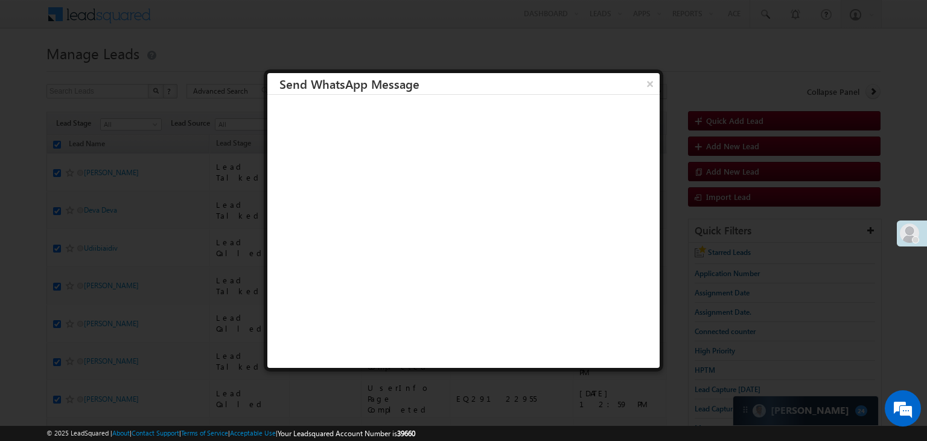
drag, startPoint x: 650, startPoint y: 77, endPoint x: 851, endPoint y: 60, distance: 201.2
click at [650, 78] on button "×" at bounding box center [650, 83] width 19 height 21
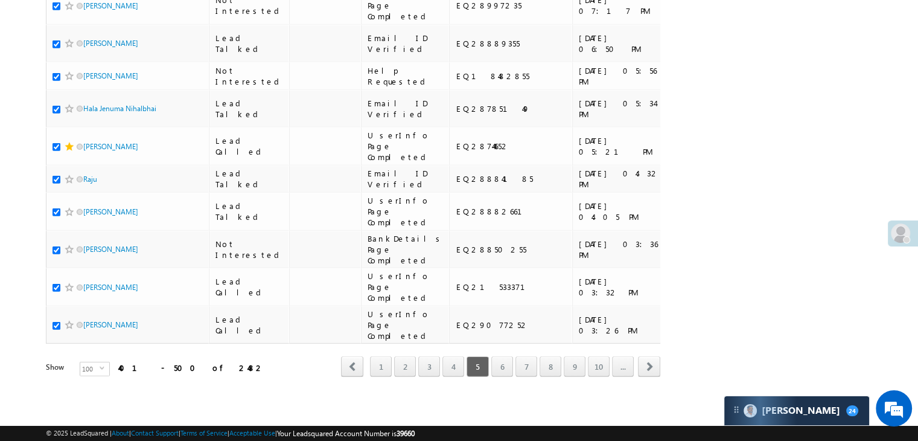
scroll to position [6821, 0]
click at [501, 360] on link "6" at bounding box center [503, 366] width 22 height 21
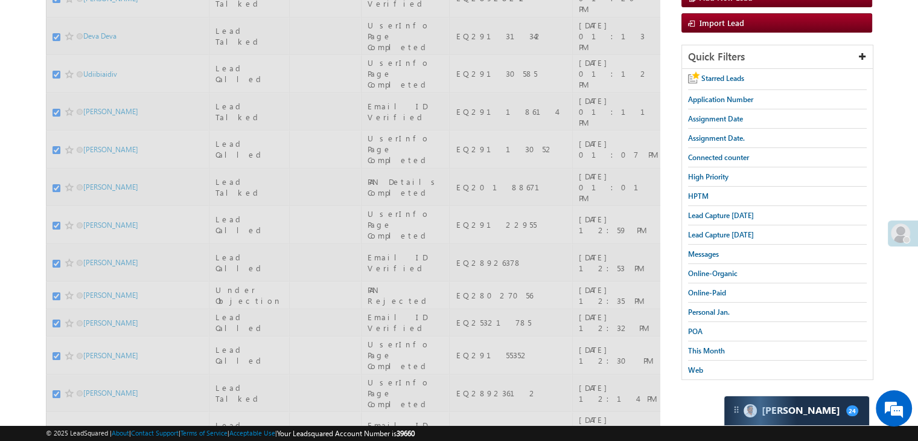
scroll to position [0, 0]
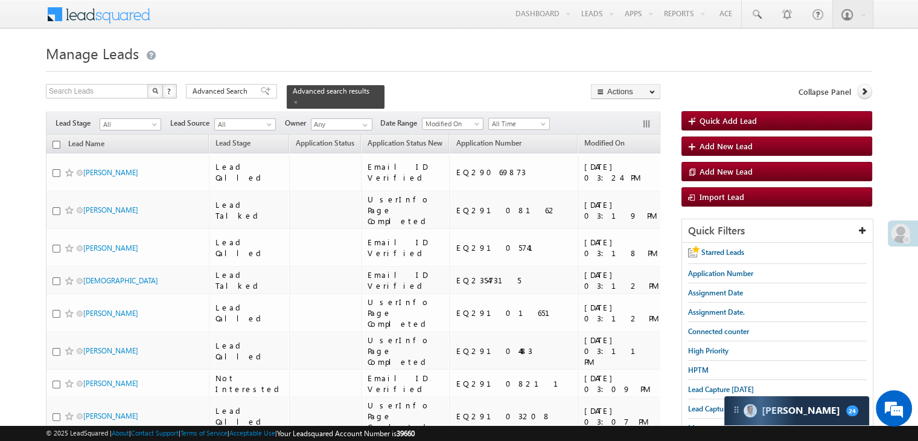
click at [53, 141] on input "checkbox" at bounding box center [57, 145] width 8 height 8
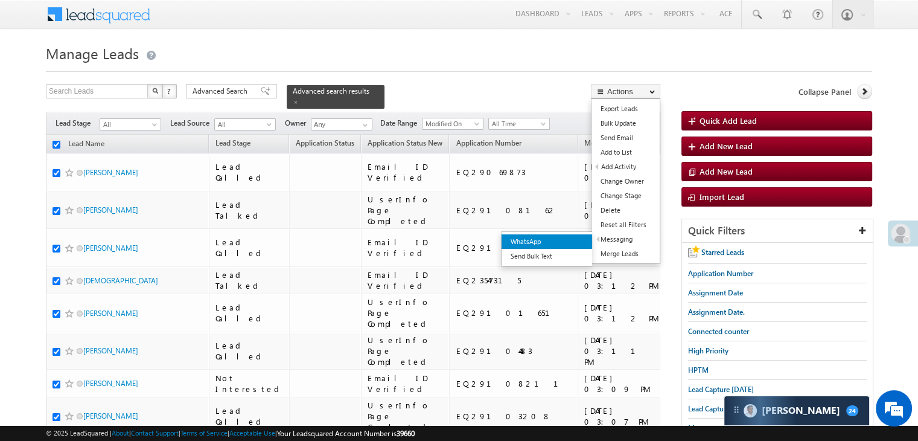
click at [577, 242] on link "WhatsApp" at bounding box center [547, 241] width 91 height 14
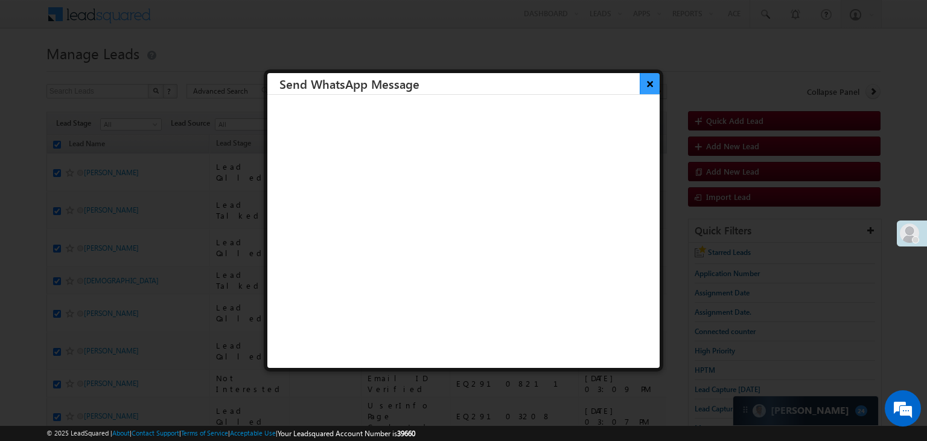
click at [641, 88] on button "×" at bounding box center [650, 83] width 20 height 21
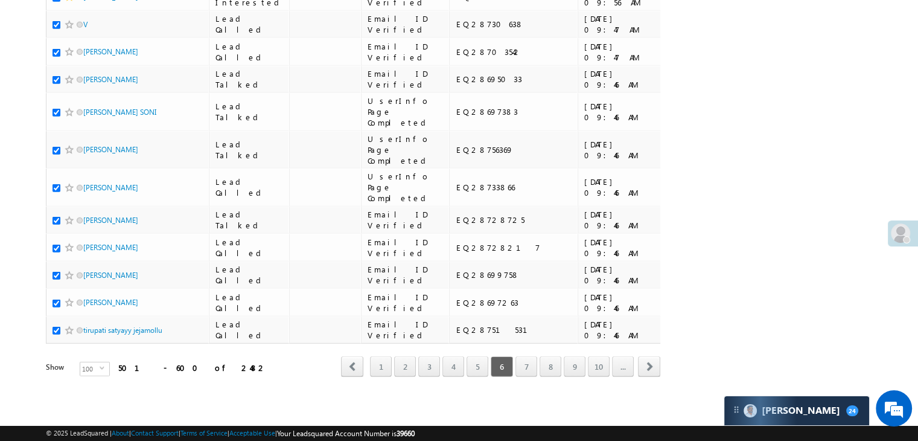
scroll to position [6821, 0]
click at [531, 360] on link "7" at bounding box center [527, 366] width 22 height 21
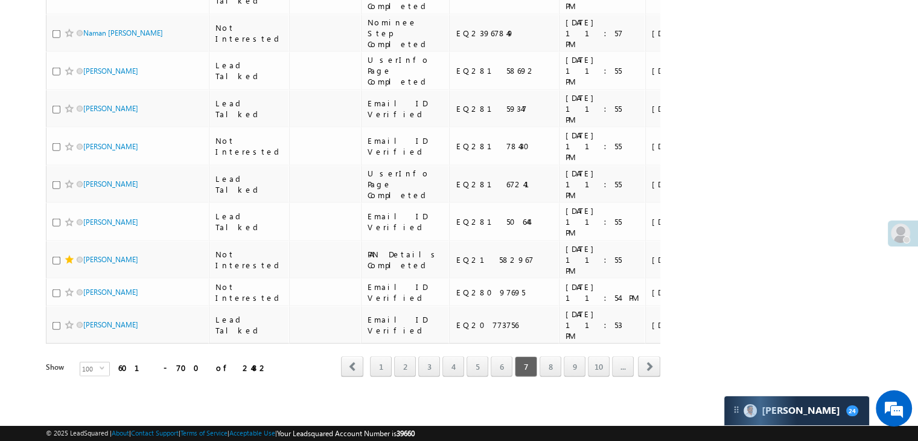
scroll to position [0, 0]
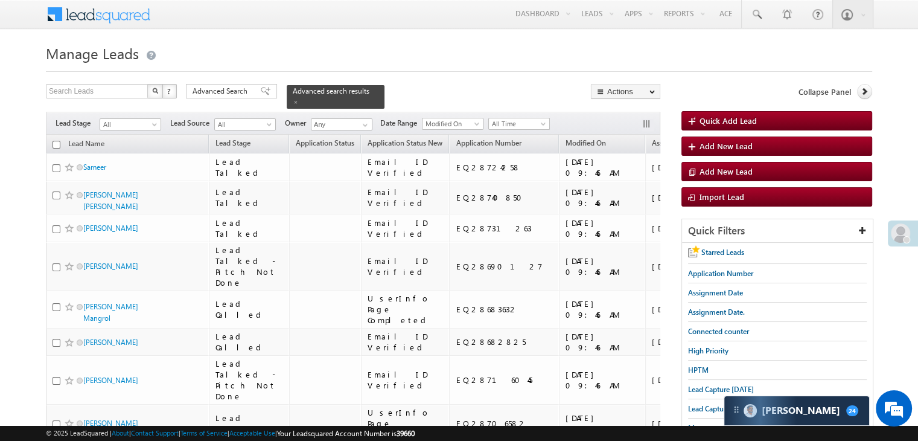
click at [58, 141] on input "checkbox" at bounding box center [57, 145] width 8 height 8
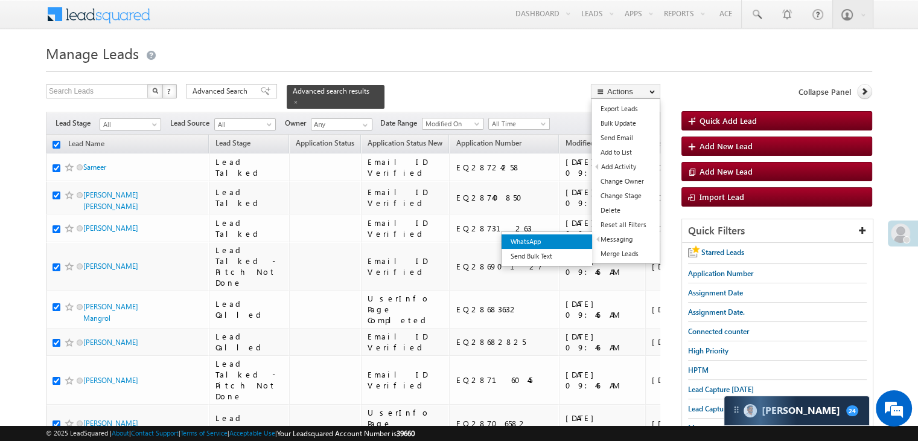
click at [574, 236] on link "WhatsApp" at bounding box center [547, 241] width 91 height 14
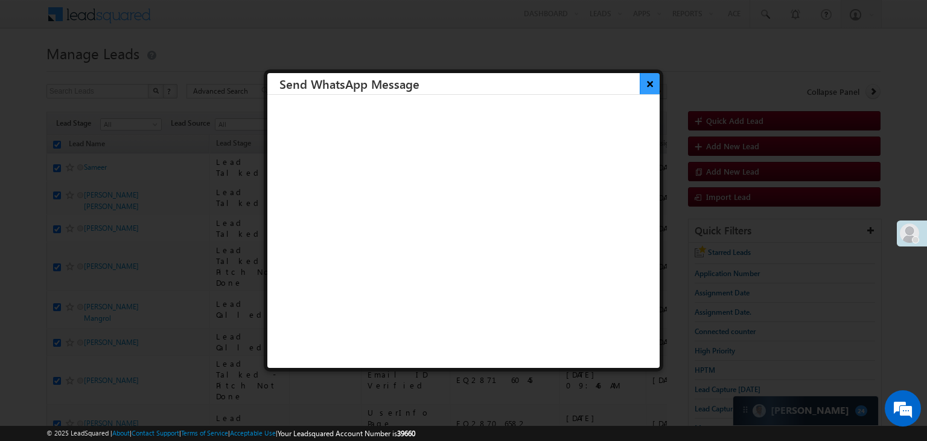
click at [640, 87] on button "×" at bounding box center [650, 83] width 20 height 21
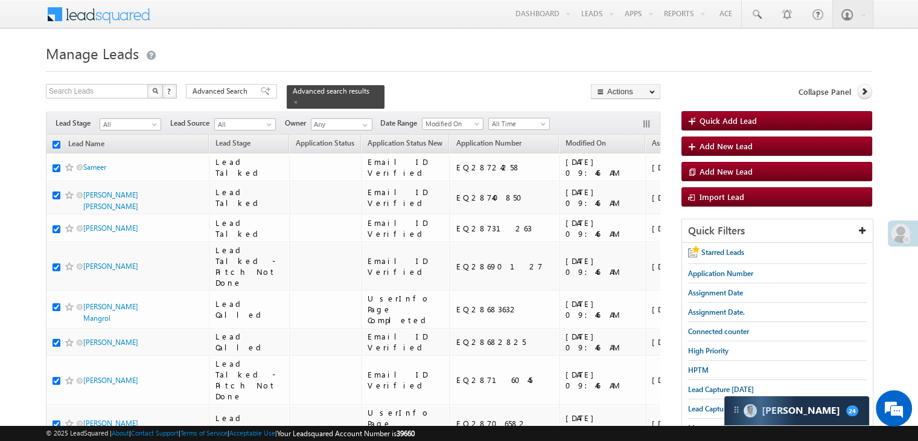
scroll to position [6821, 0]
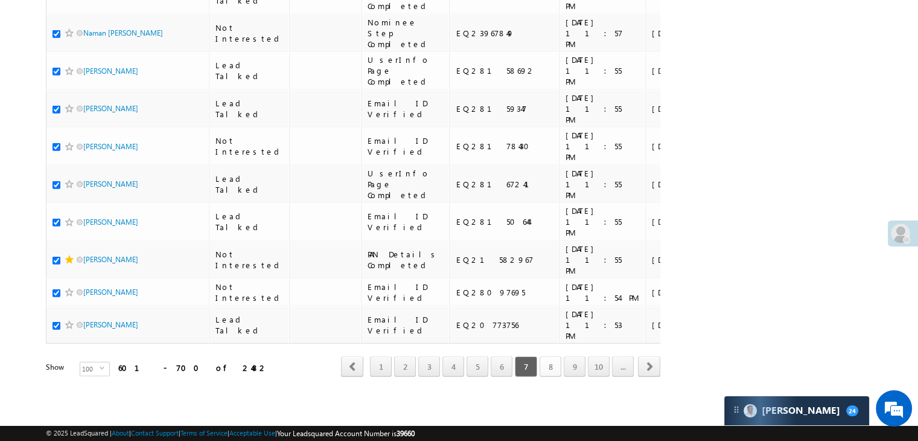
click at [549, 356] on link "8" at bounding box center [551, 366] width 22 height 21
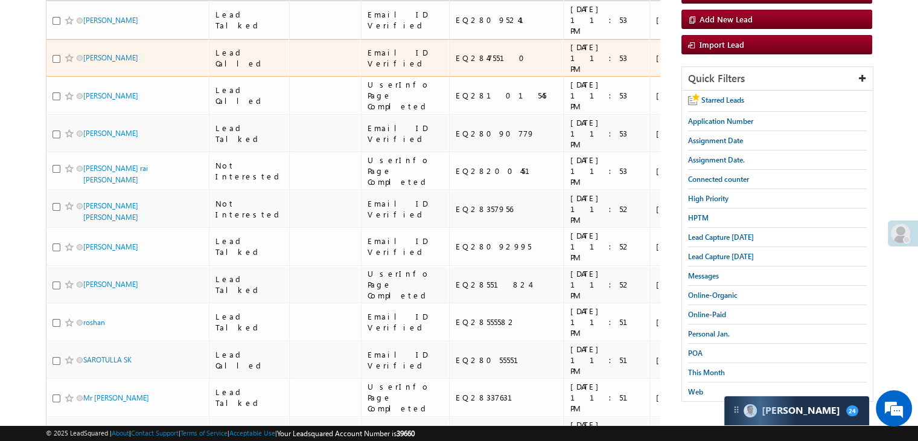
scroll to position [0, 0]
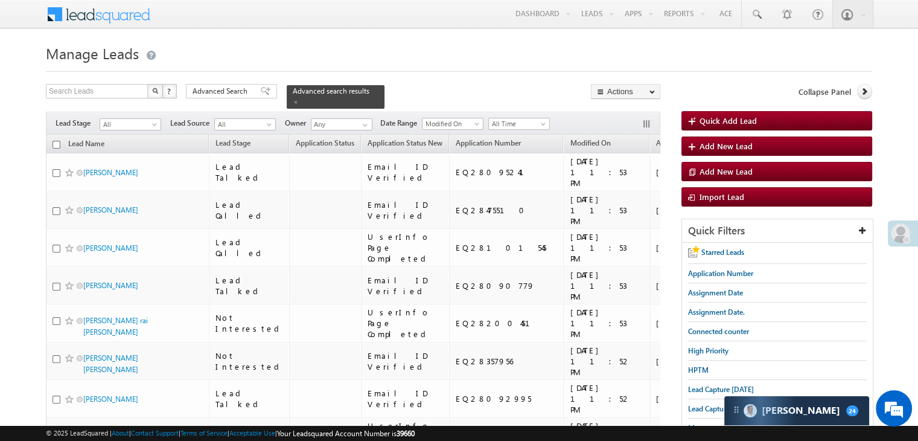
click at [58, 141] on input "checkbox" at bounding box center [57, 145] width 8 height 8
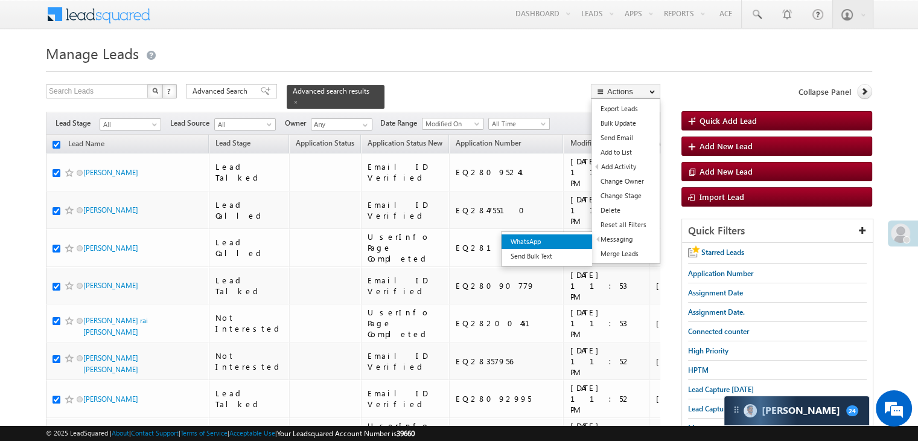
click at [576, 242] on link "WhatsApp" at bounding box center [547, 241] width 91 height 14
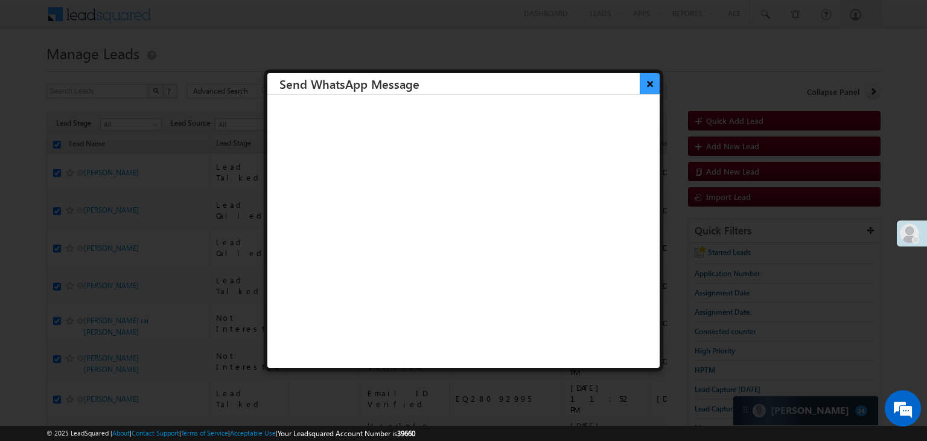
click at [644, 88] on button "×" at bounding box center [650, 83] width 20 height 21
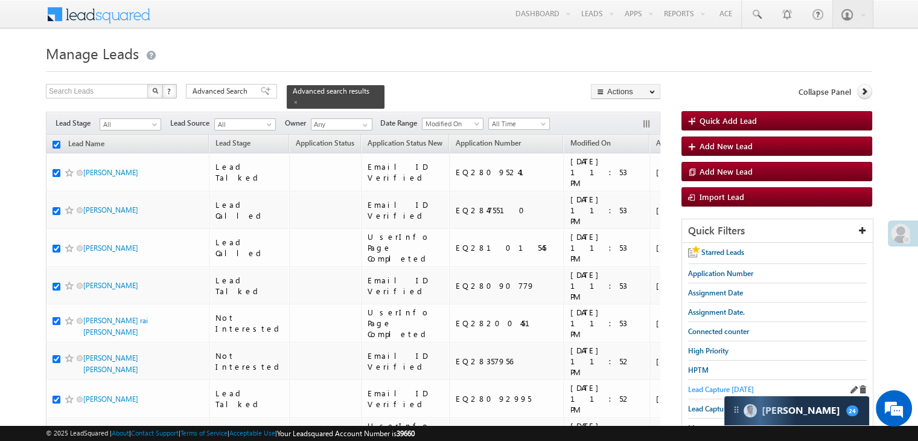
click at [708, 386] on span "Lead Capture today" at bounding box center [721, 389] width 66 height 9
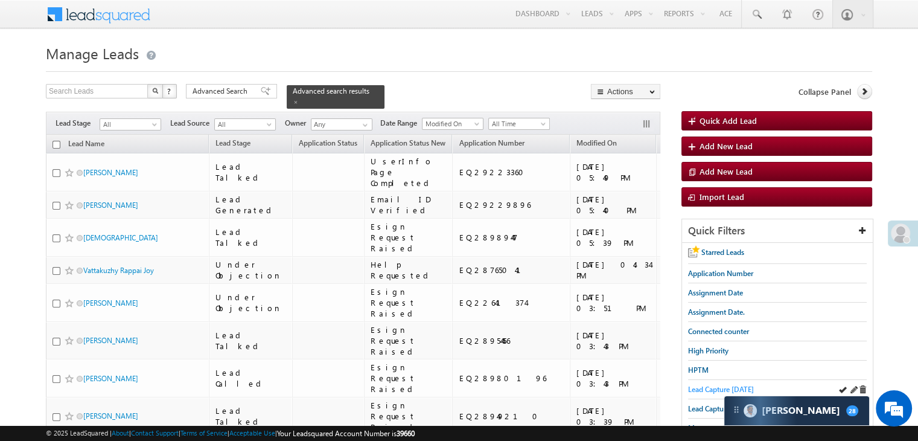
click at [708, 386] on span "Lead Capture today" at bounding box center [721, 389] width 66 height 9
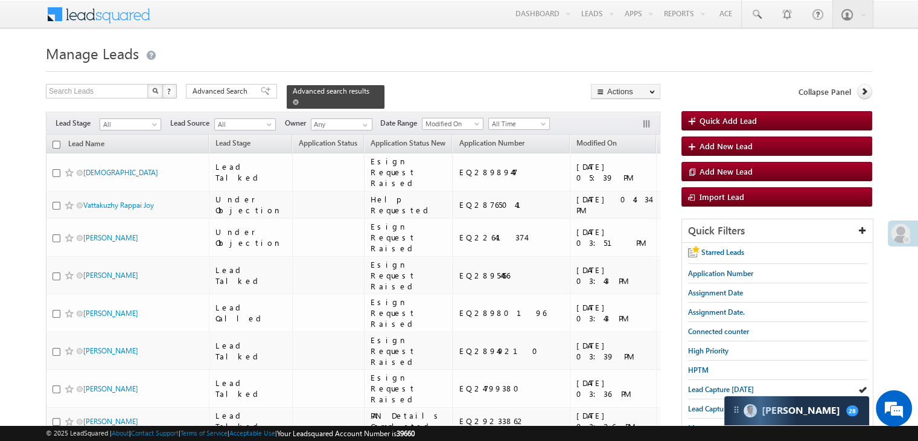
click at [299, 99] on span at bounding box center [296, 102] width 6 height 6
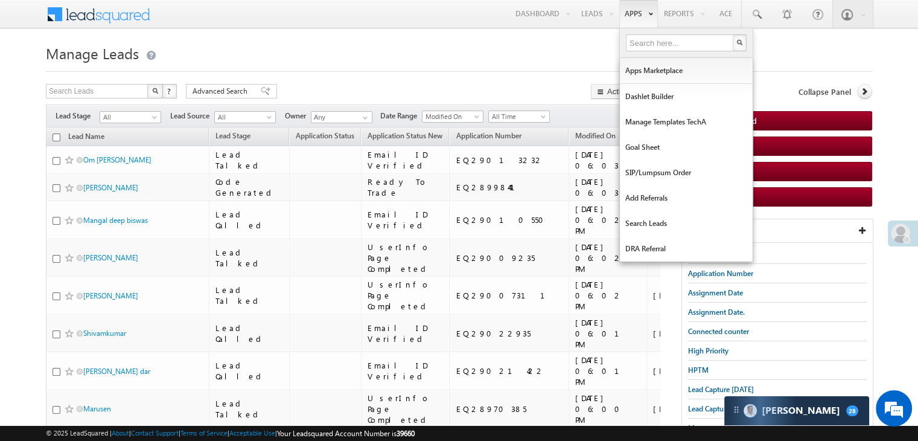
click at [700, 385] on span "Lead Capture today" at bounding box center [721, 389] width 66 height 9
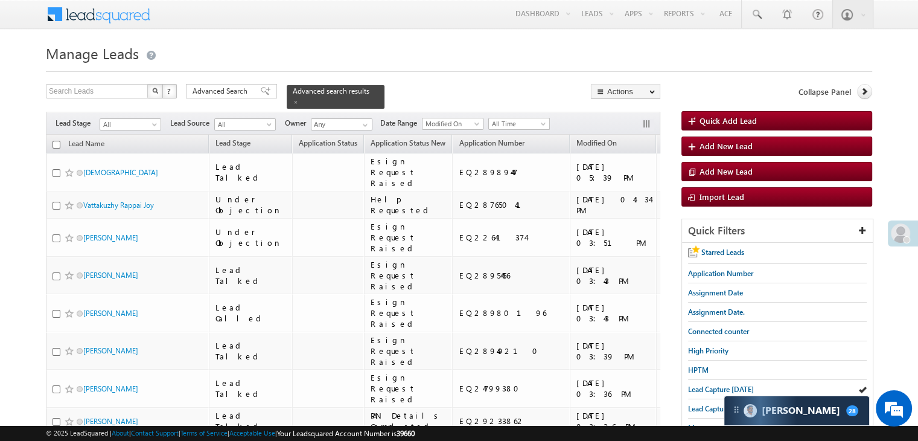
scroll to position [181, 0]
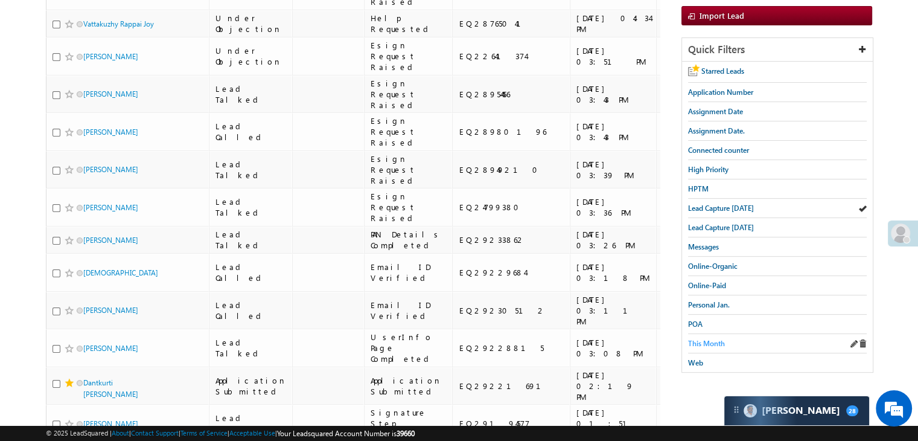
click at [700, 339] on span "This Month" at bounding box center [706, 343] width 37 height 9
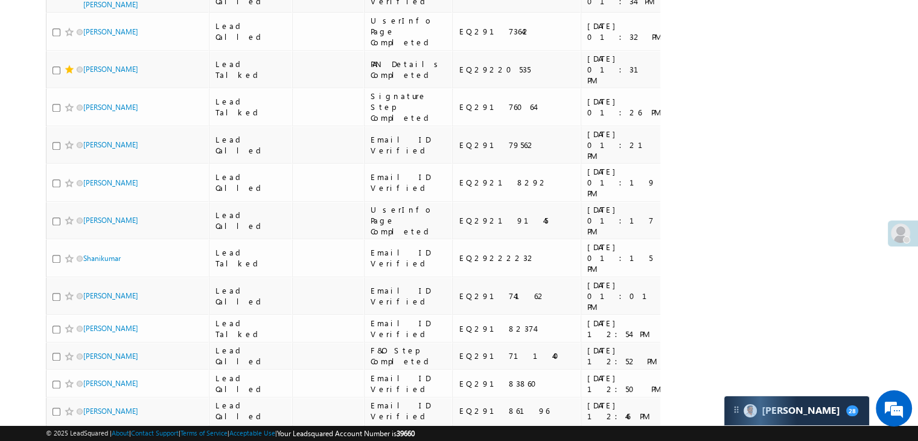
scroll to position [725, 0]
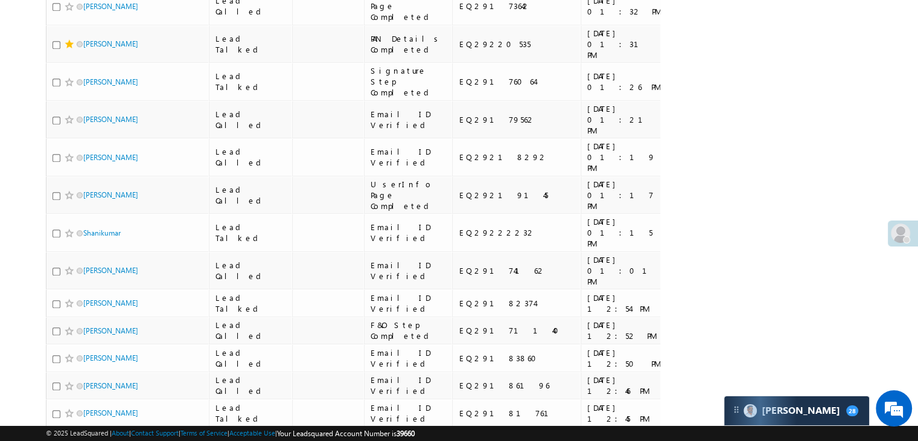
copy div "EQ29221691"
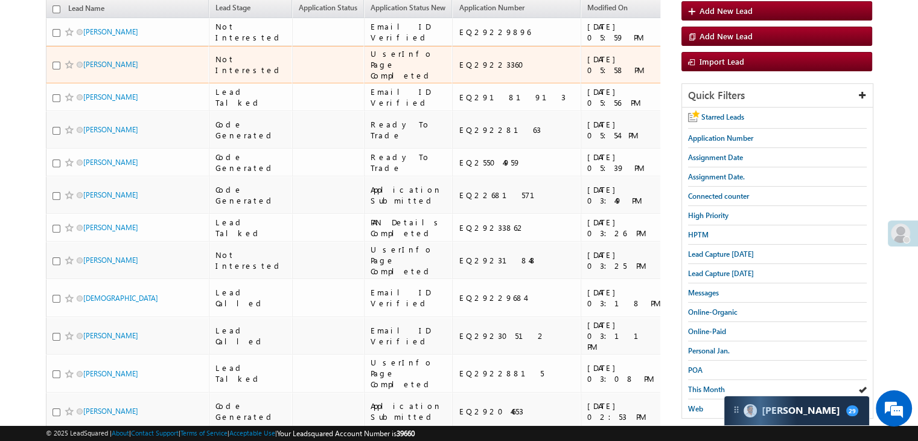
scroll to position [0, 0]
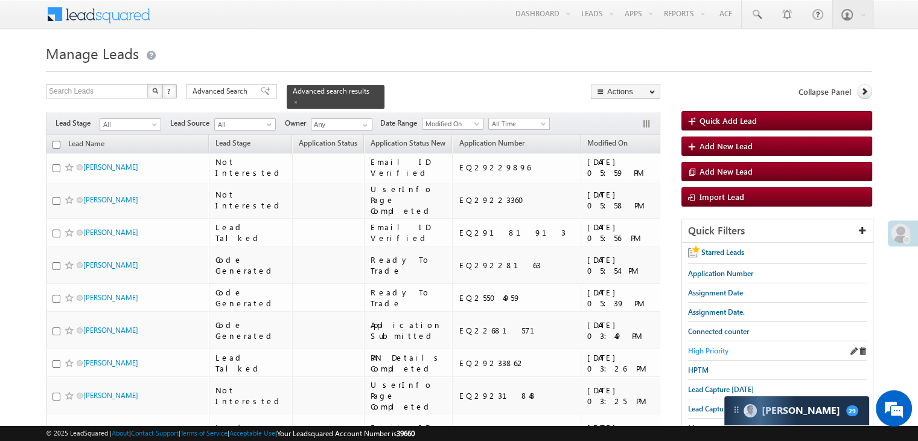
click at [705, 346] on span "High Priority" at bounding box center [708, 350] width 40 height 9
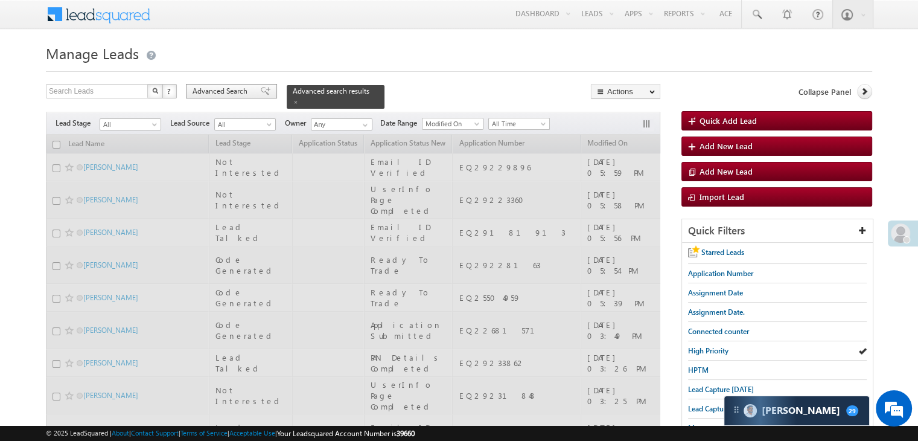
click at [232, 88] on span "Advanced Search" at bounding box center [222, 91] width 59 height 11
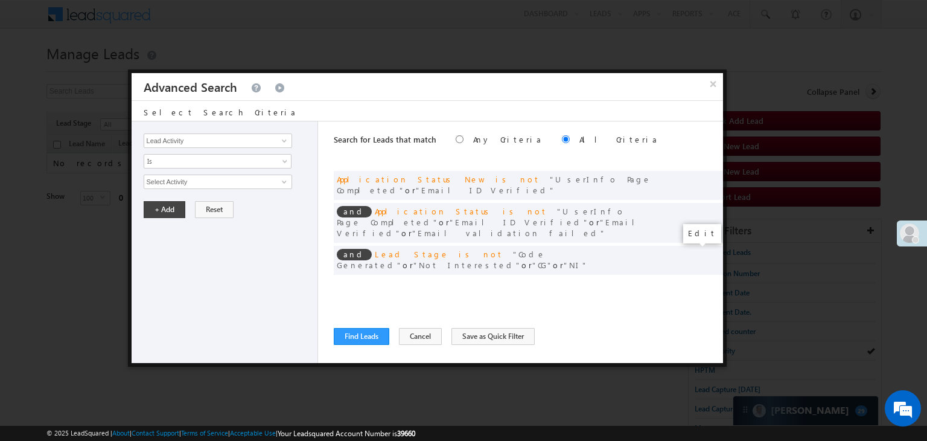
click at [694, 281] on span at bounding box center [695, 285] width 8 height 8
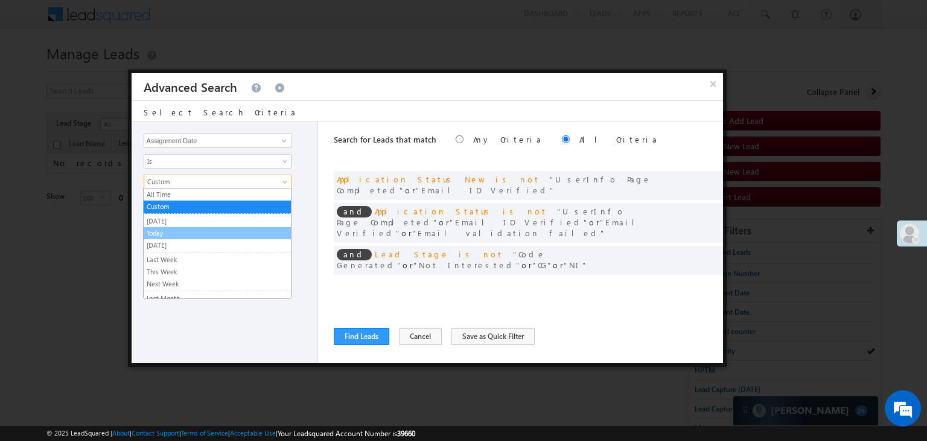
click at [165, 229] on link "Today" at bounding box center [217, 233] width 147 height 11
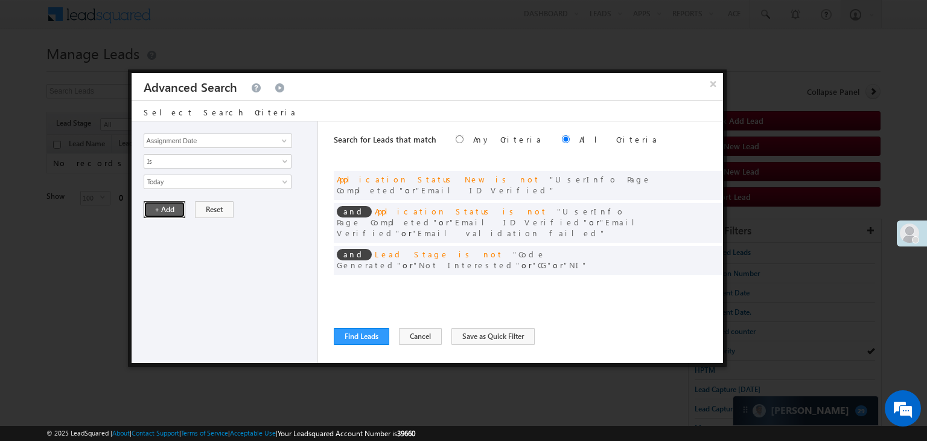
click at [164, 206] on button "+ Add" at bounding box center [165, 209] width 42 height 17
click at [350, 339] on button "Find Leads" at bounding box center [362, 336] width 56 height 17
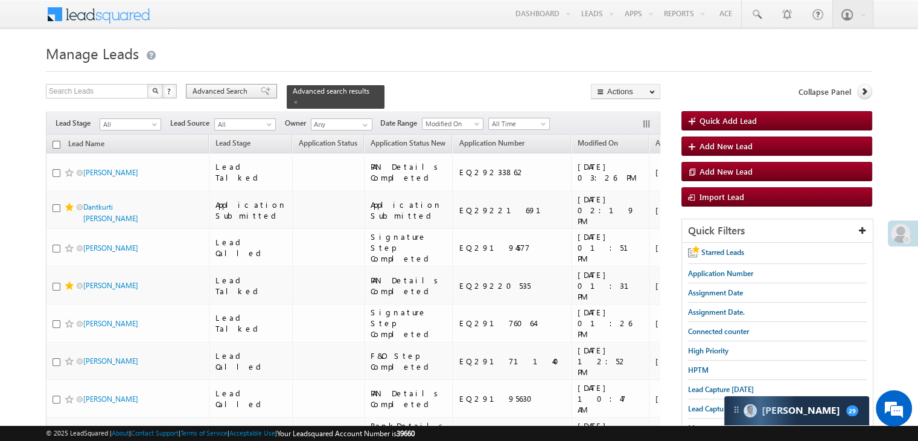
click at [261, 92] on span at bounding box center [266, 91] width 10 height 8
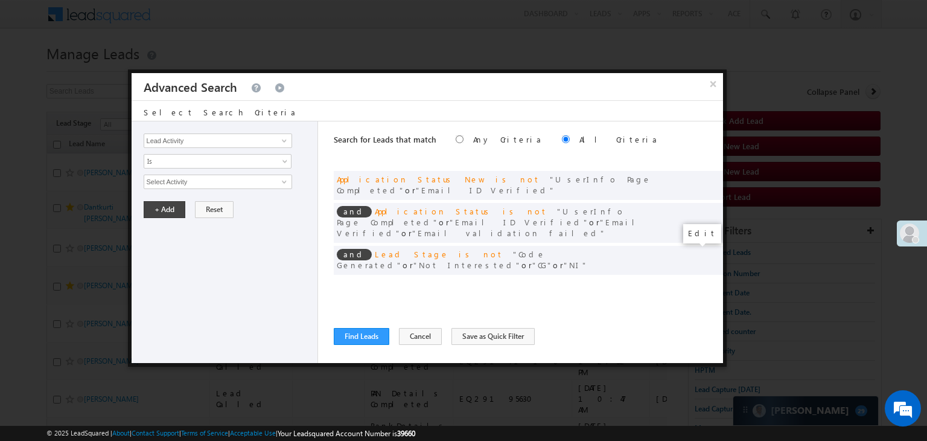
click at [694, 281] on span at bounding box center [695, 285] width 8 height 8
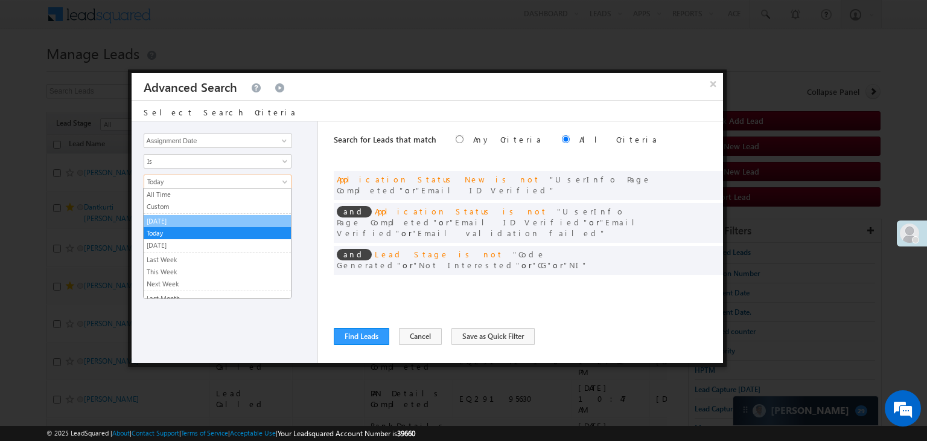
click at [189, 220] on link "Yesterday" at bounding box center [217, 221] width 147 height 11
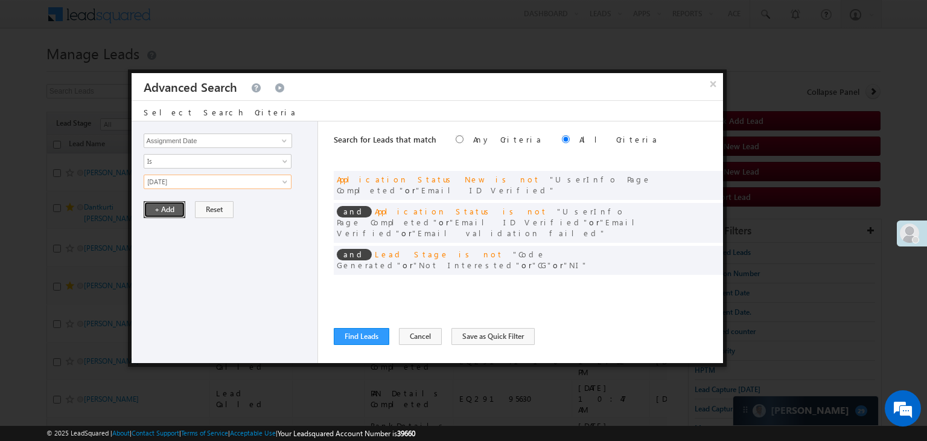
click at [174, 209] on button "+ Add" at bounding box center [165, 209] width 42 height 17
click at [366, 332] on button "Find Leads" at bounding box center [362, 336] width 56 height 17
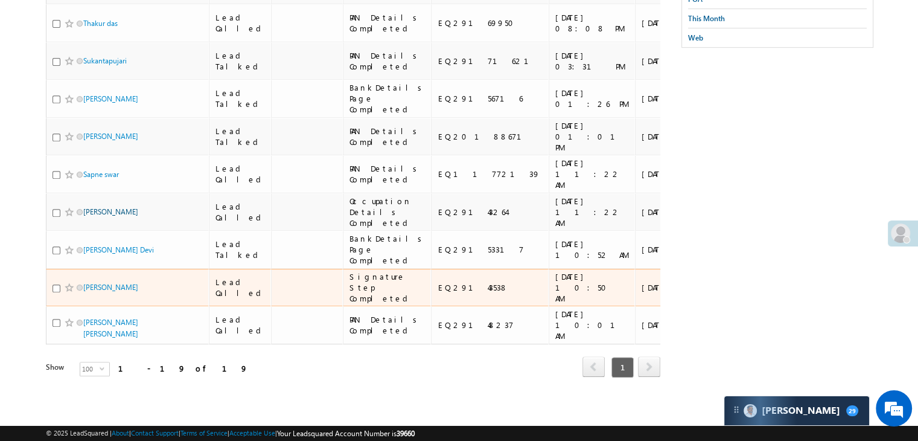
scroll to position [1142, 0]
drag, startPoint x: 98, startPoint y: 228, endPoint x: 97, endPoint y: 272, distance: 44.1
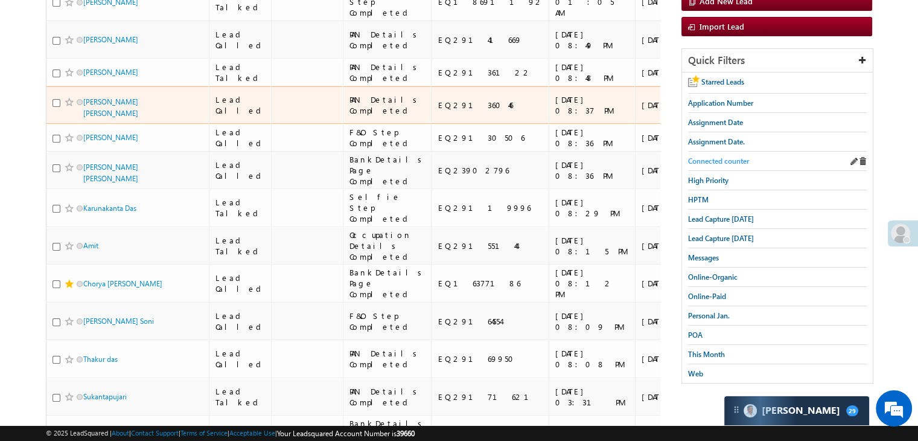
scroll to position [0, 0]
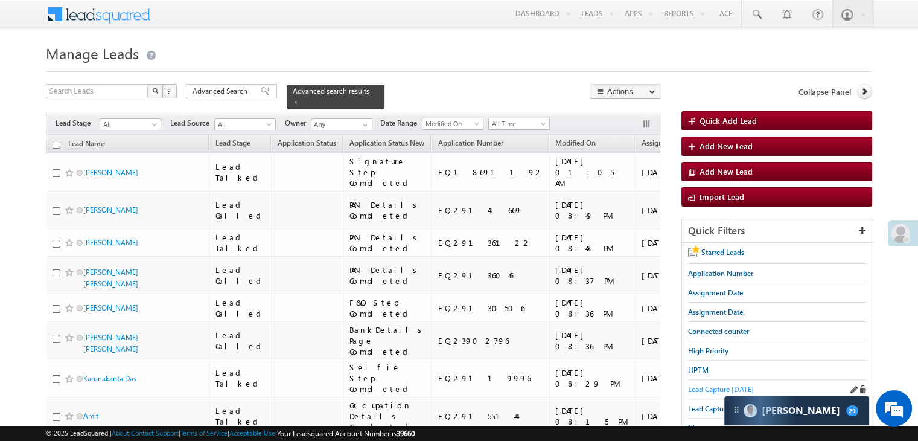
click at [707, 386] on span "Lead Capture today" at bounding box center [721, 389] width 66 height 9
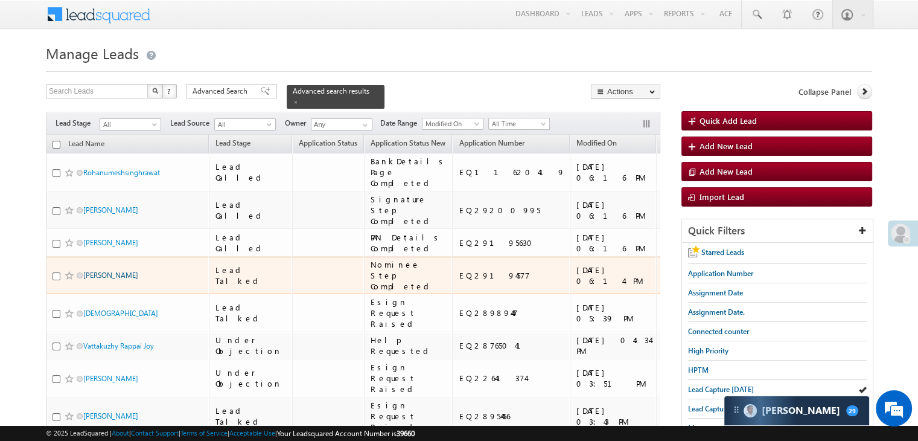
scroll to position [60, 0]
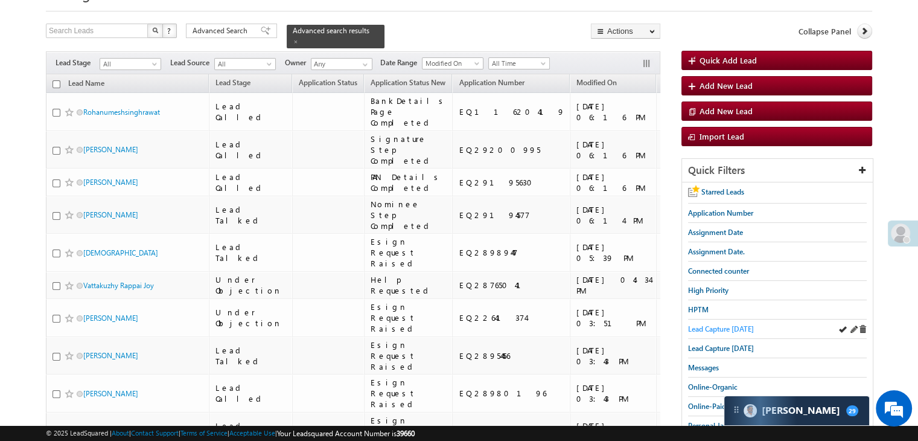
click at [711, 324] on span "Lead Capture today" at bounding box center [721, 328] width 66 height 9
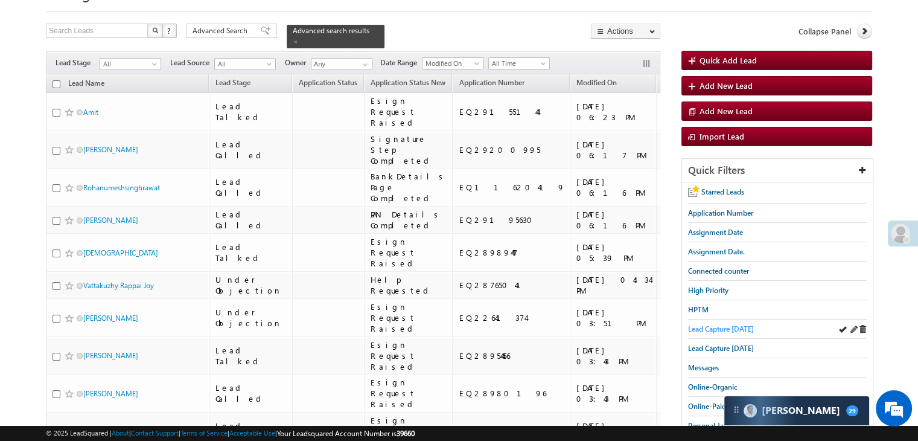
click at [728, 324] on span "Lead Capture today" at bounding box center [721, 328] width 66 height 9
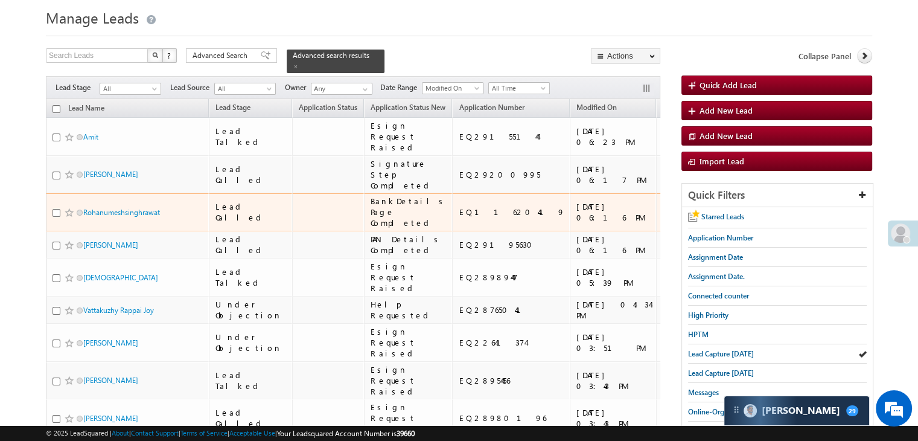
scroll to position [121, 0]
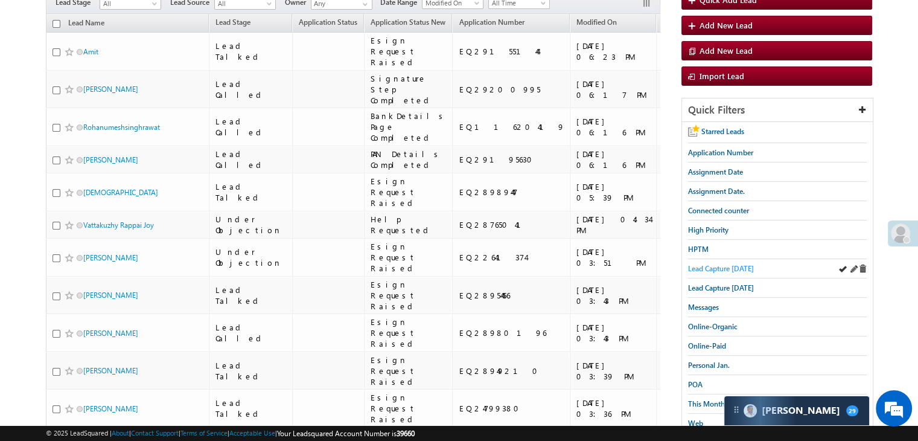
click at [700, 266] on span "Lead Capture today" at bounding box center [721, 268] width 66 height 9
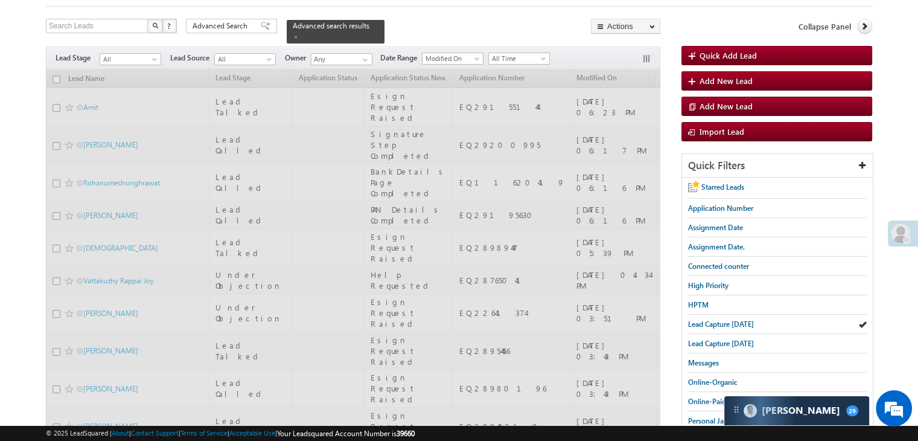
scroll to position [0, 0]
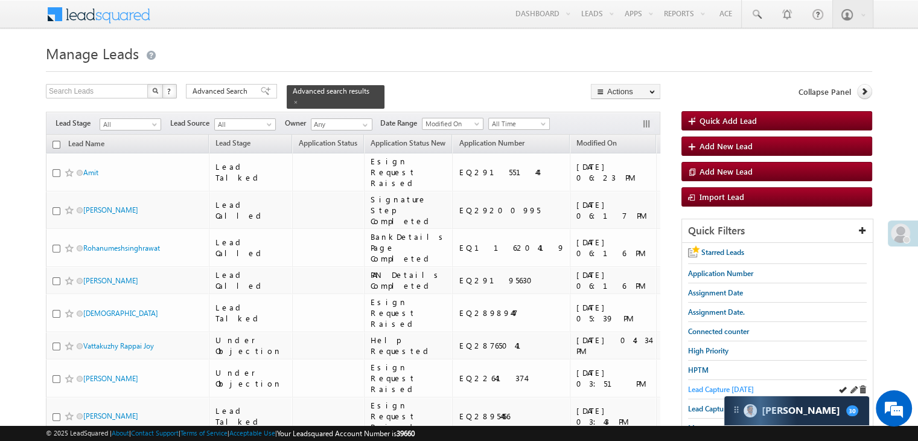
click at [714, 386] on span "Lead Capture today" at bounding box center [721, 389] width 66 height 9
click at [704, 386] on span "Lead Capture today" at bounding box center [721, 389] width 66 height 9
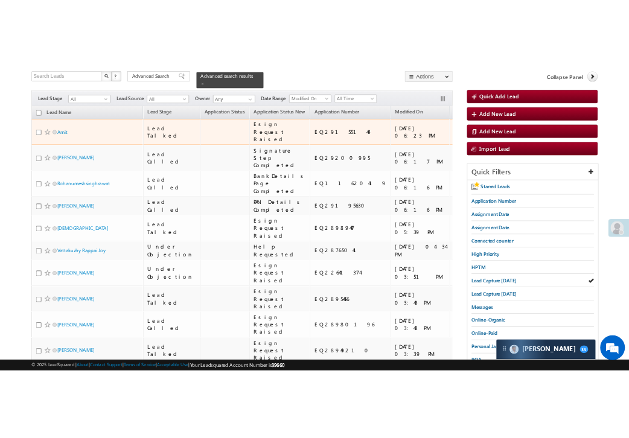
scroll to position [60, 0]
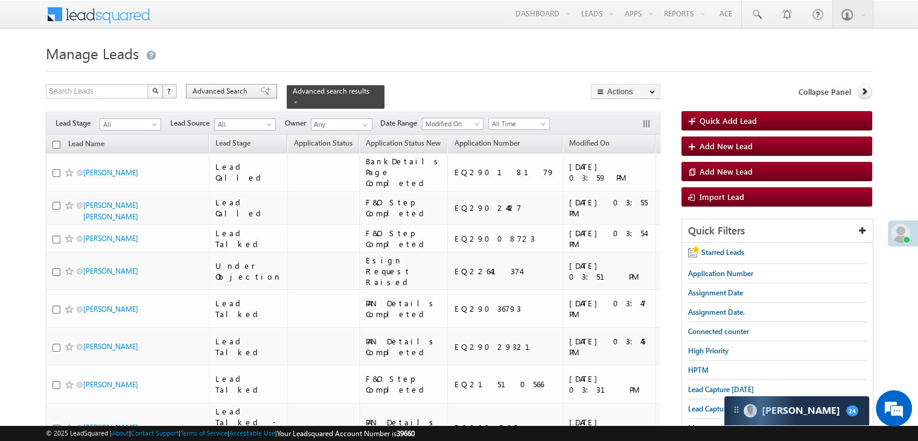
click at [261, 96] on div "Advanced Search" at bounding box center [231, 91] width 91 height 14
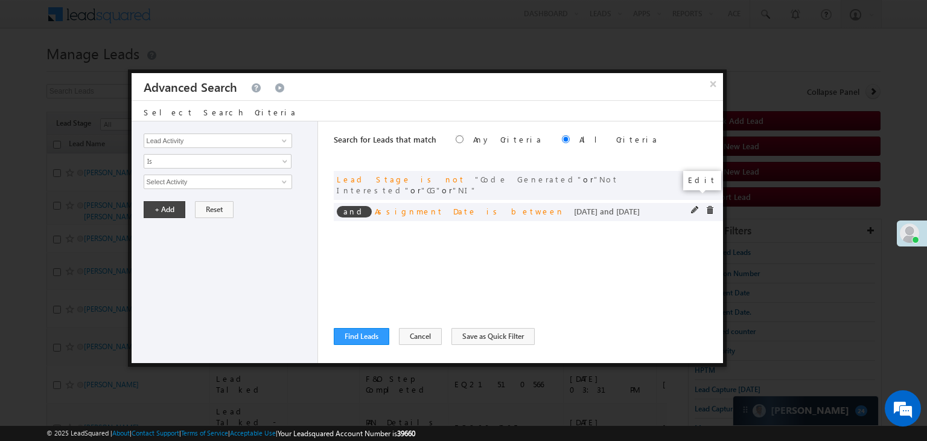
click at [693, 206] on span at bounding box center [695, 210] width 8 height 8
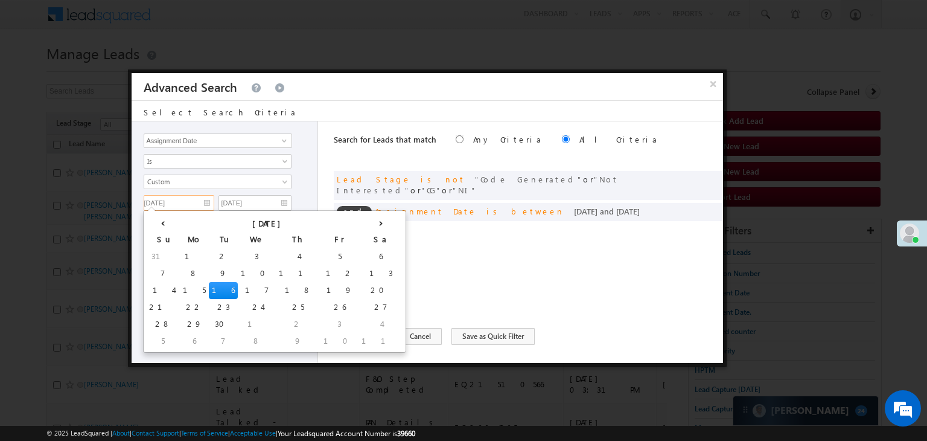
click at [197, 203] on input "09/16/25" at bounding box center [179, 203] width 71 height 16
click at [238, 287] on td "17" at bounding box center [257, 290] width 38 height 17
type input "[DATE]"
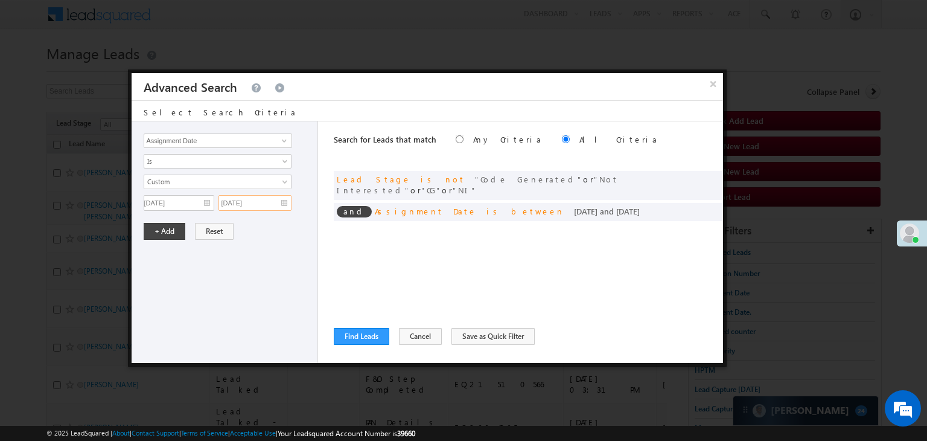
click at [272, 207] on input "09/16/25" at bounding box center [255, 203] width 73 height 16
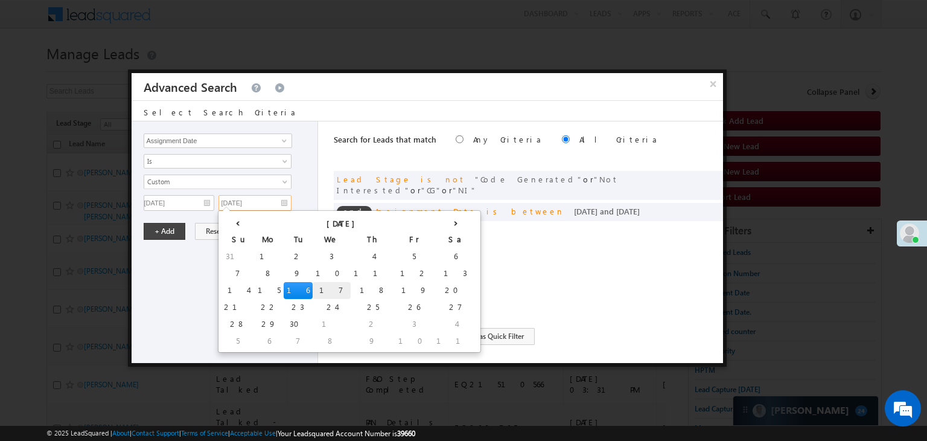
click at [313, 290] on td "17" at bounding box center [332, 290] width 38 height 17
type input "[DATE]"
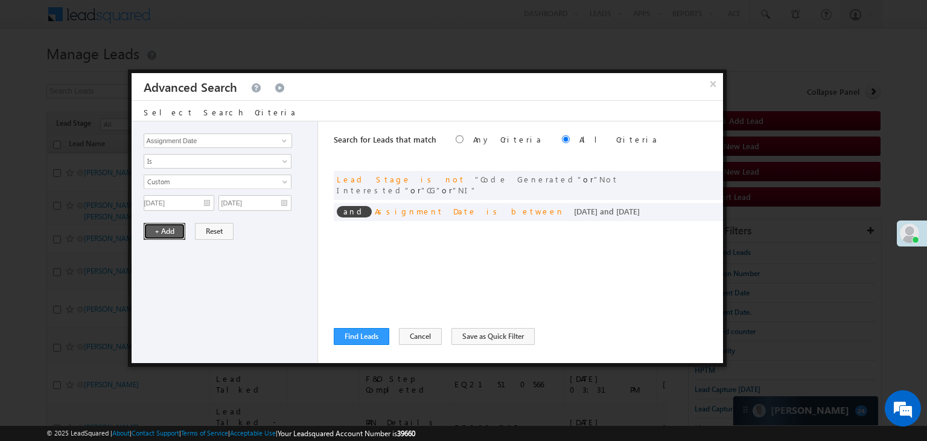
click at [176, 231] on button "+ Add" at bounding box center [165, 231] width 42 height 17
click at [384, 334] on button "Find Leads" at bounding box center [362, 336] width 56 height 17
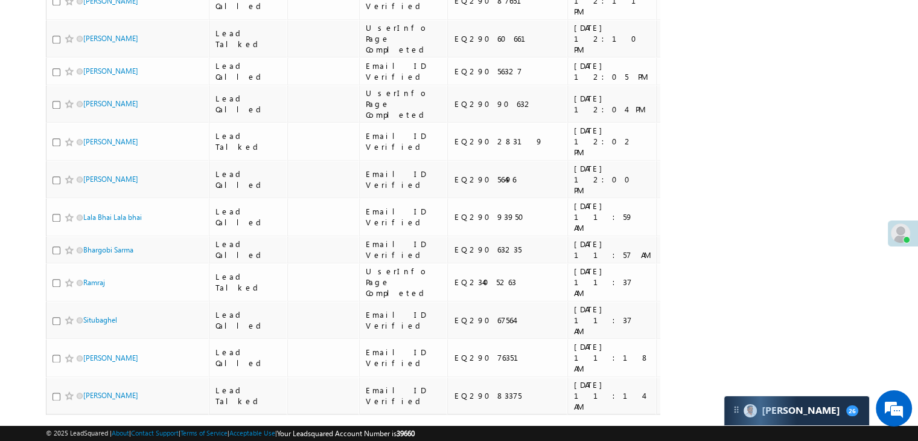
scroll to position [1449, 0]
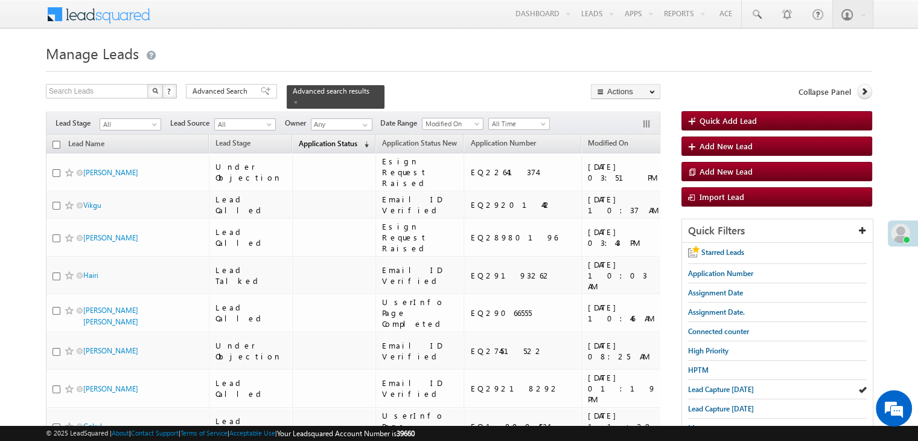
click at [299, 139] on span "Application Status" at bounding box center [328, 143] width 59 height 9
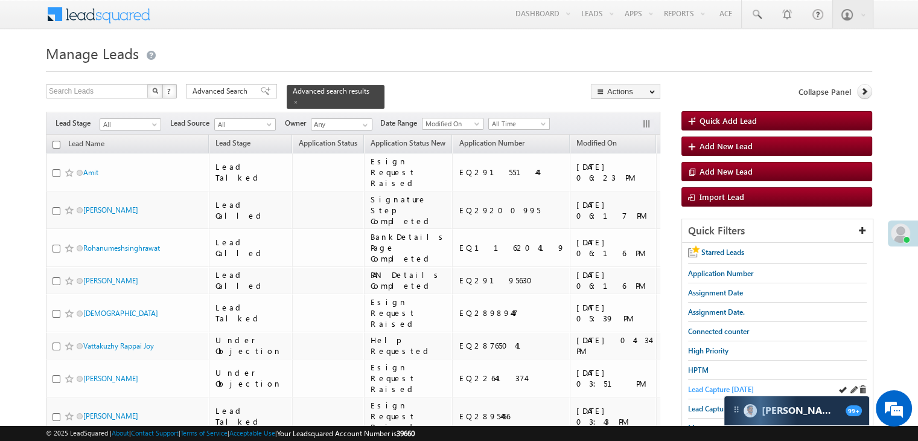
click at [699, 386] on span "Lead Capture today" at bounding box center [721, 389] width 66 height 9
click at [710, 271] on span "Application Number" at bounding box center [720, 273] width 65 height 9
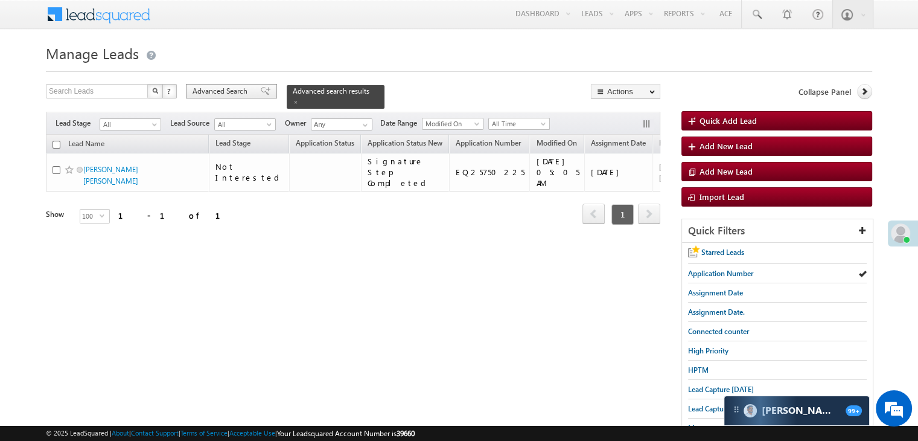
click at [239, 88] on span "Advanced Search" at bounding box center [222, 91] width 59 height 11
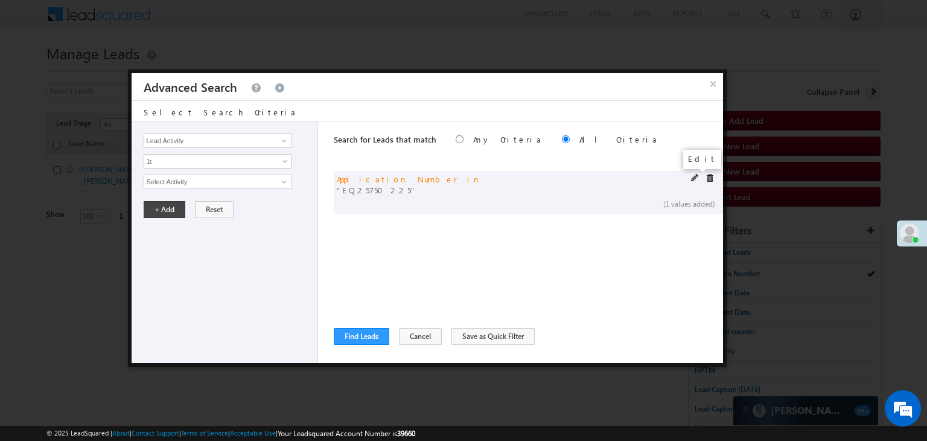
click at [696, 179] on span at bounding box center [695, 178] width 8 height 8
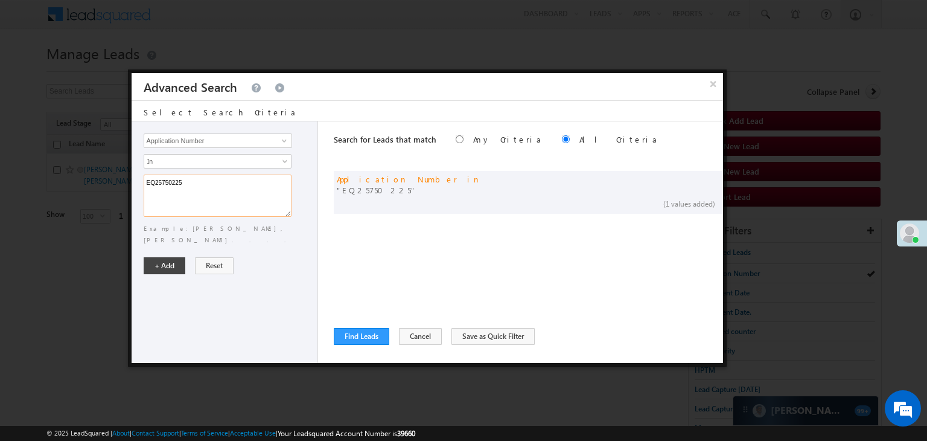
click at [257, 192] on textarea "EQ25750225" at bounding box center [218, 196] width 148 height 42
paste textarea "8968965 Anshul Yadav EQ28211468 Anshul Yadav EQ28602579 Anshul Yadav EQ27997189…"
type textarea "EQ28968965 Anshul Yadav EQ28211468 Anshul Yadav EQ28602579 Anshul Yadav EQ27997…"
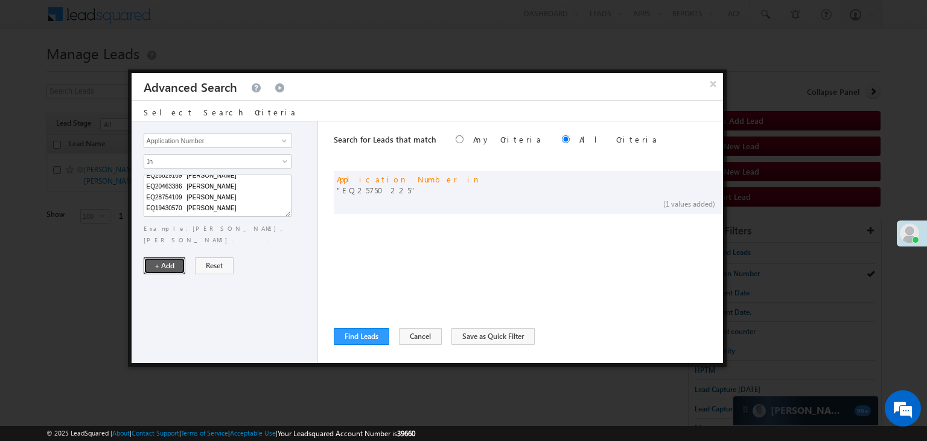
click at [165, 257] on button "+ Add" at bounding box center [165, 265] width 42 height 17
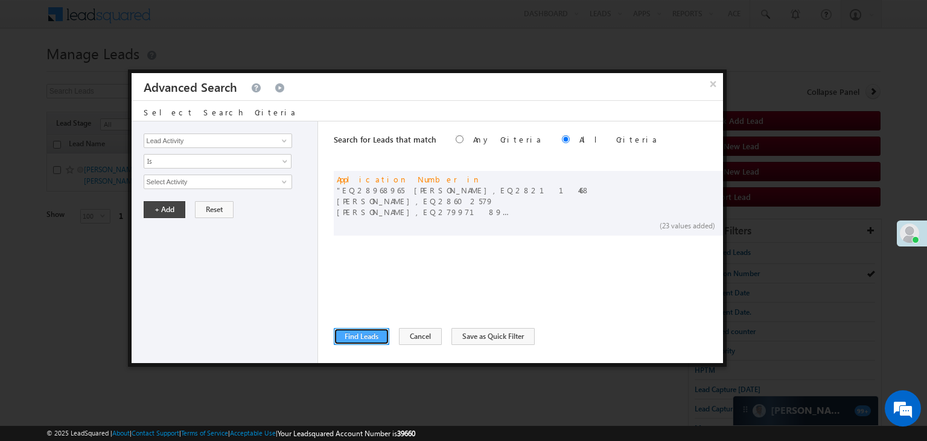
click at [355, 334] on button "Find Leads" at bounding box center [362, 336] width 56 height 17
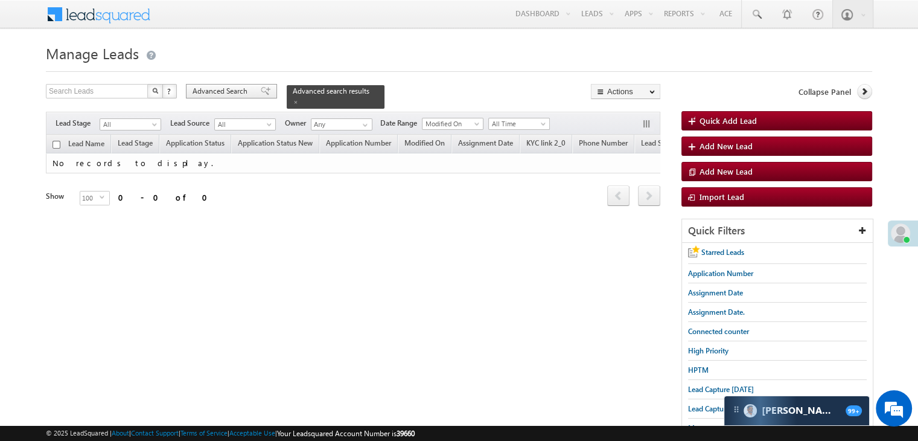
click at [228, 97] on span "Advanced Search" at bounding box center [222, 91] width 59 height 11
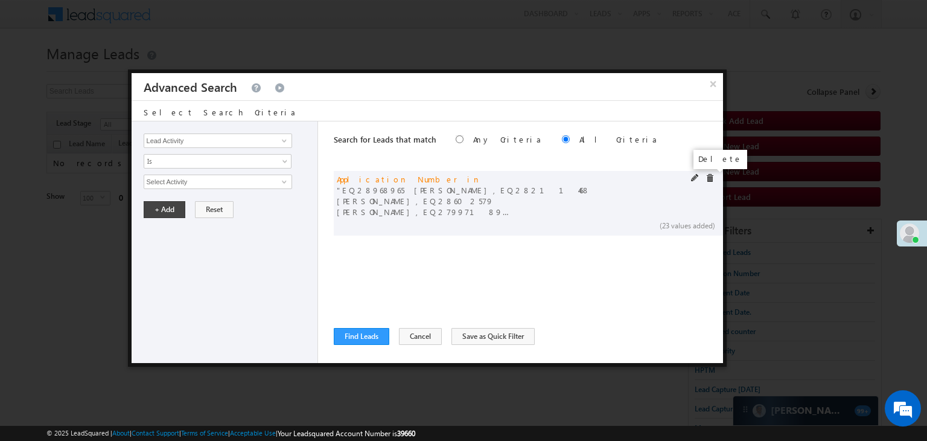
click at [710, 178] on span at bounding box center [710, 178] width 8 height 8
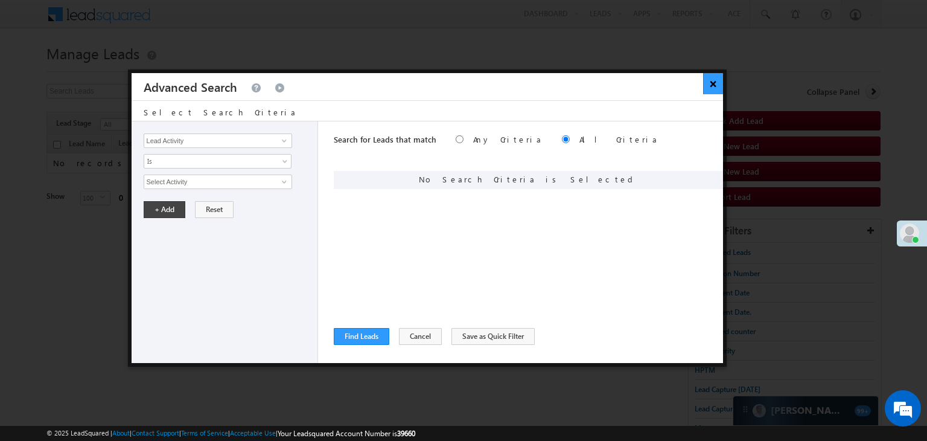
click at [713, 86] on button "×" at bounding box center [713, 83] width 20 height 21
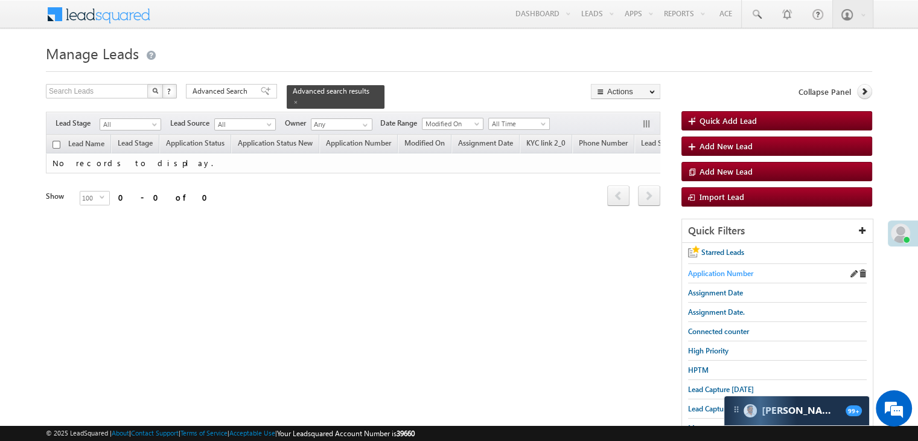
click at [718, 270] on span "Application Number" at bounding box center [720, 273] width 65 height 9
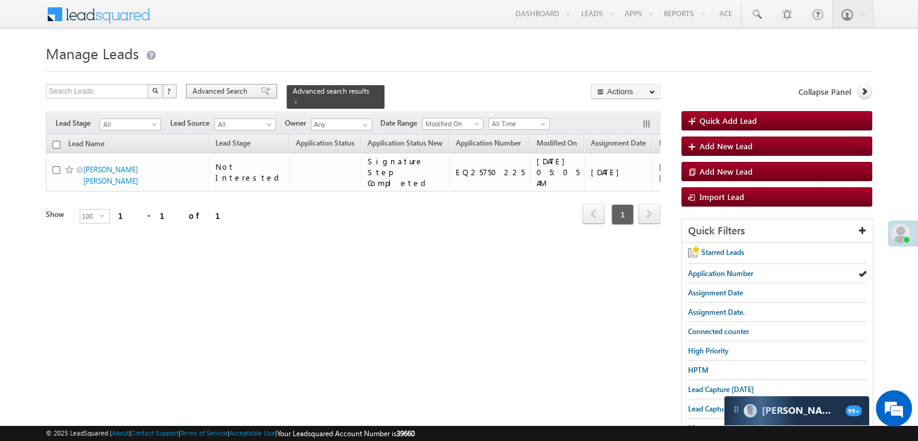
click at [226, 91] on span "Advanced Search" at bounding box center [222, 91] width 59 height 11
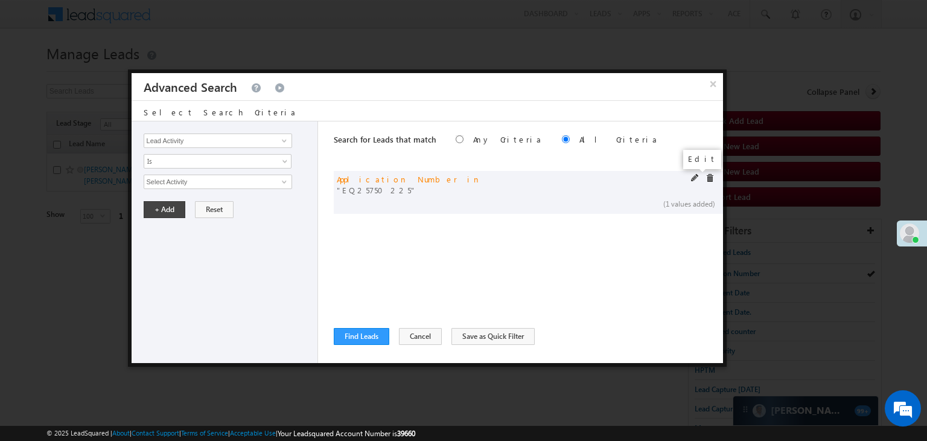
click at [693, 176] on span at bounding box center [695, 178] width 8 height 8
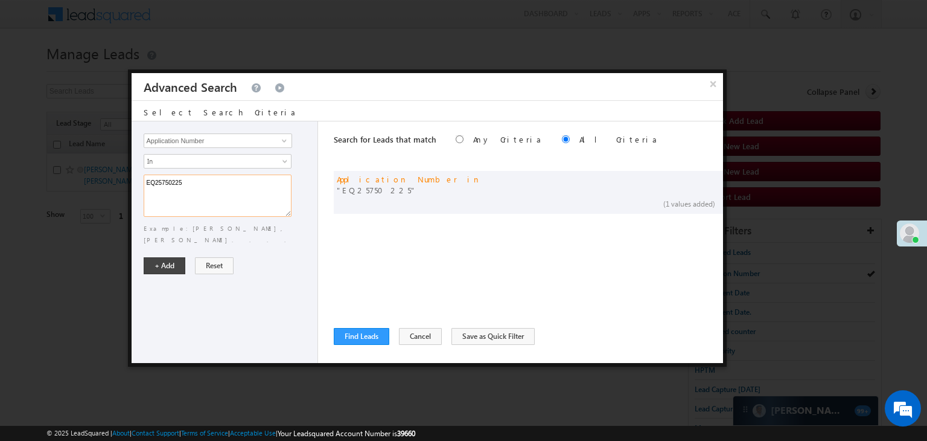
click at [208, 185] on textarea "EQ25750225" at bounding box center [218, 196] width 148 height 42
paste textarea "8968965 EQ28211468 EQ28602579 EQ27997189 EQ25687081 EQ28796156 EQ28280263 EQ193…"
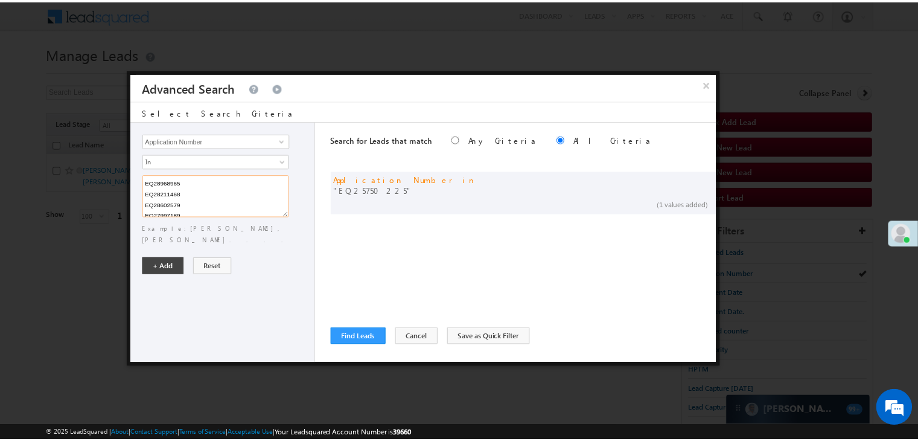
scroll to position [231, 0]
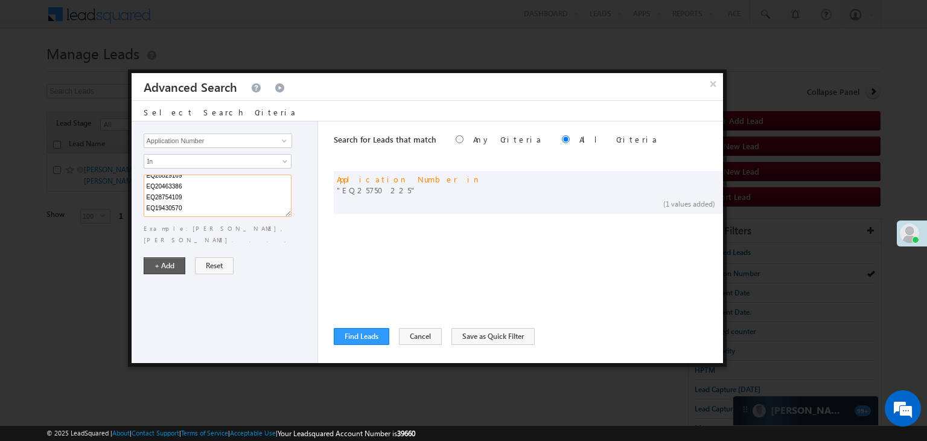
type textarea "EQ28968965 EQ28211468 EQ28602579 EQ27997189 EQ25687081 EQ28796156 EQ28280263 EQ…"
click at [171, 257] on button "+ Add" at bounding box center [165, 265] width 42 height 17
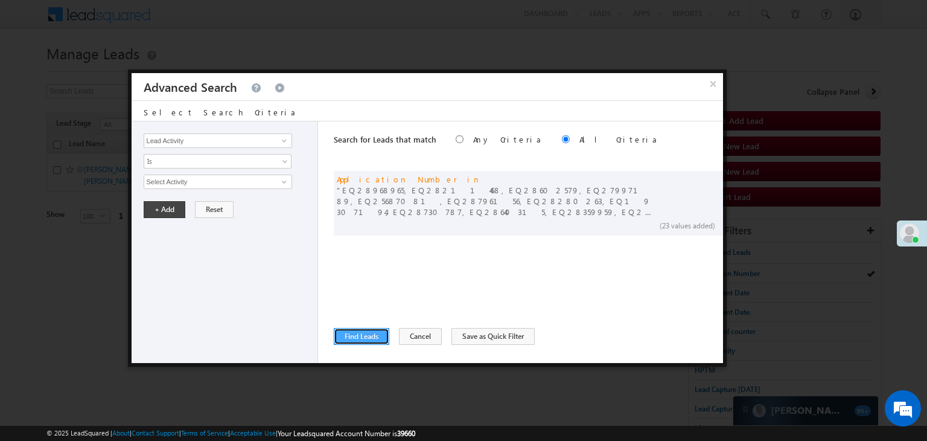
click at [377, 336] on button "Find Leads" at bounding box center [362, 336] width 56 height 17
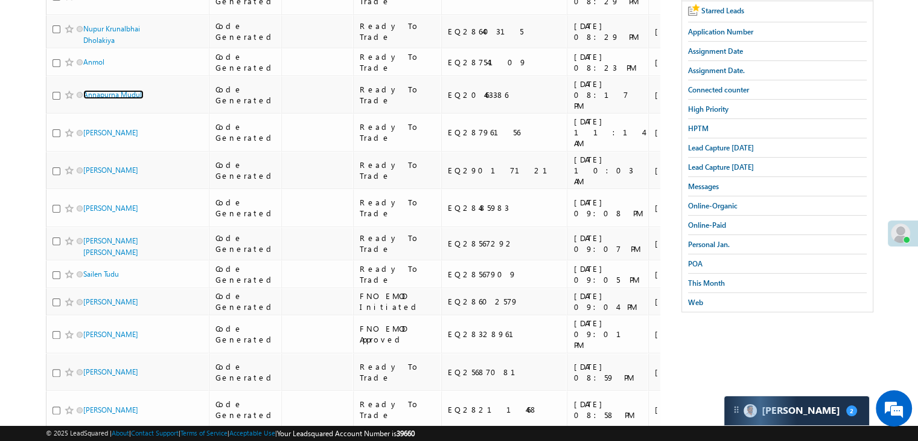
scroll to position [0, 0]
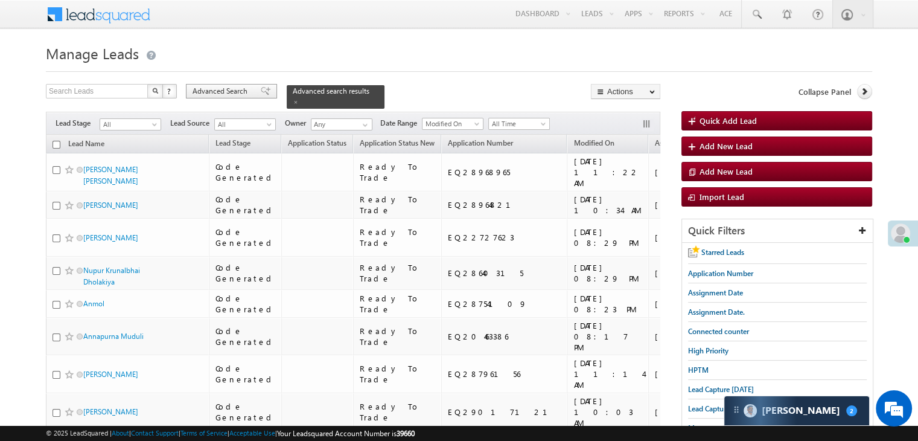
click at [249, 88] on span "Advanced Search" at bounding box center [222, 91] width 59 height 11
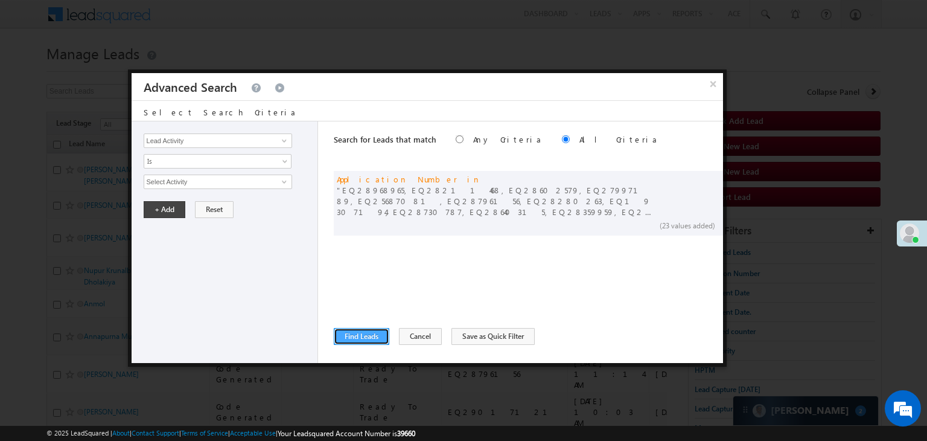
click at [366, 334] on button "Find Leads" at bounding box center [362, 336] width 56 height 17
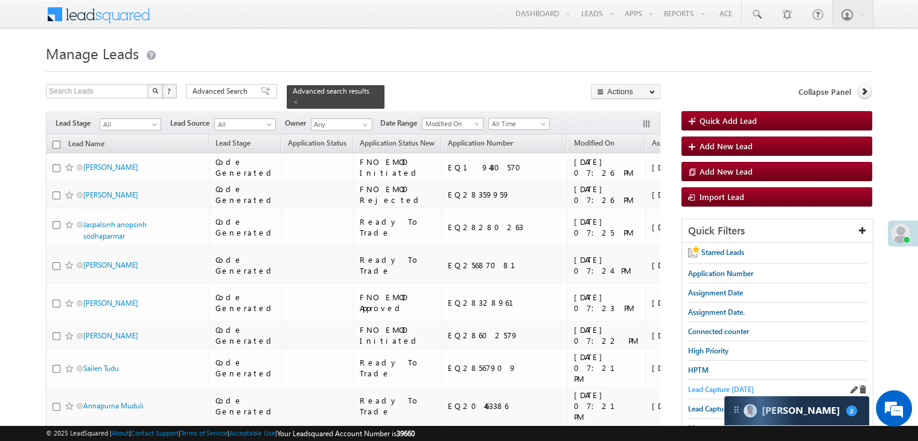
click at [706, 386] on span "Lead Capture today" at bounding box center [721, 389] width 66 height 9
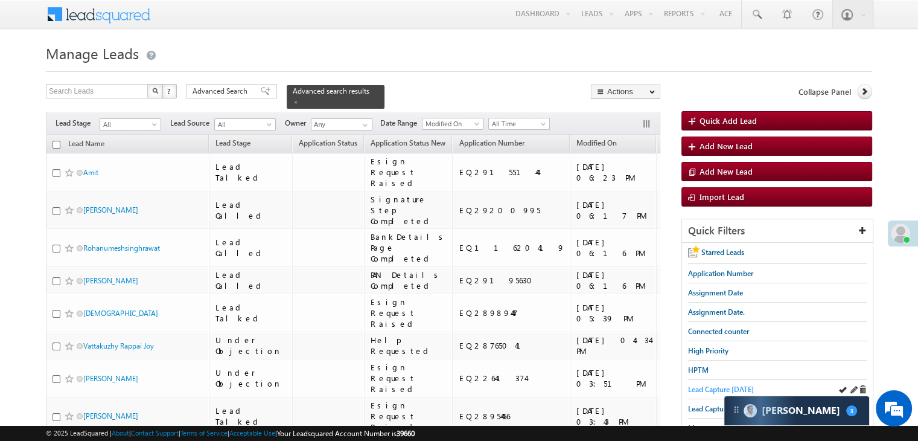
click at [698, 386] on span "Lead Capture today" at bounding box center [721, 389] width 66 height 9
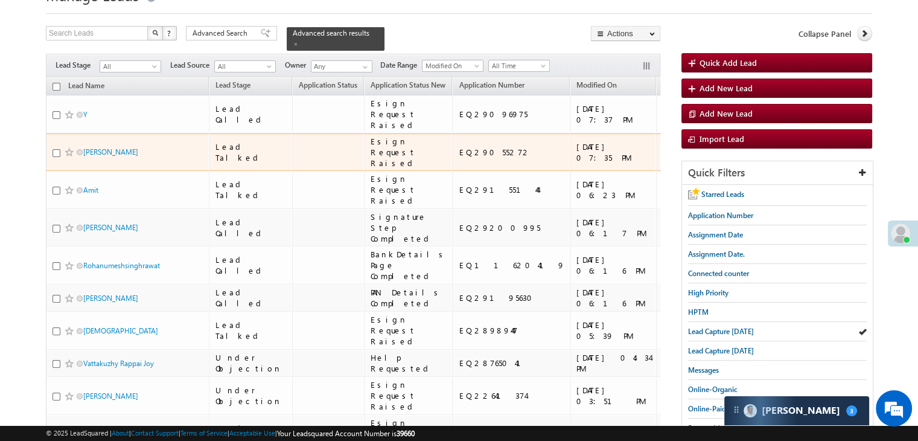
scroll to position [60, 0]
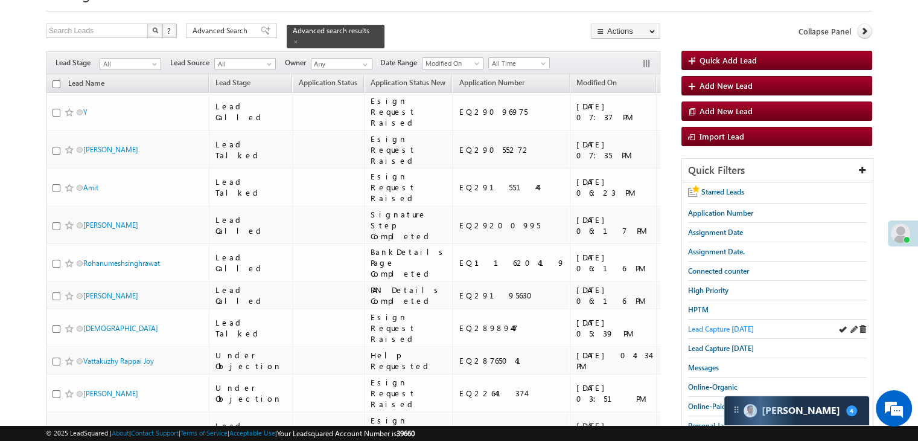
click at [735, 327] on span "Lead Capture today" at bounding box center [721, 328] width 66 height 9
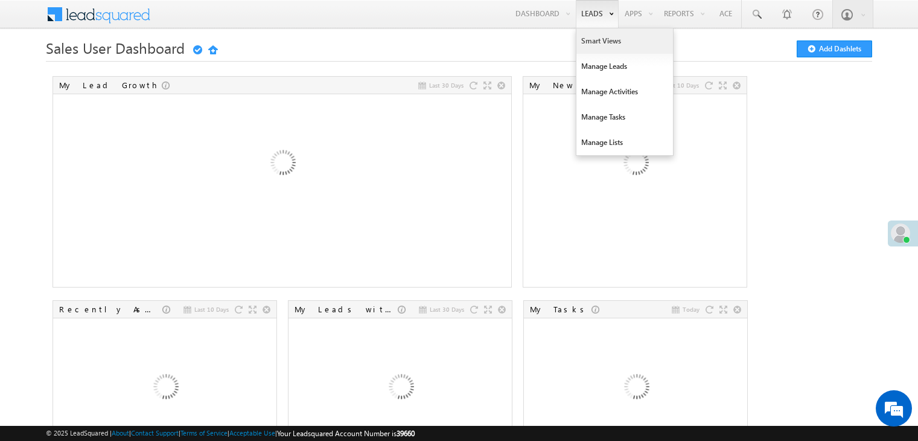
click at [589, 38] on link "Smart Views" at bounding box center [625, 40] width 97 height 25
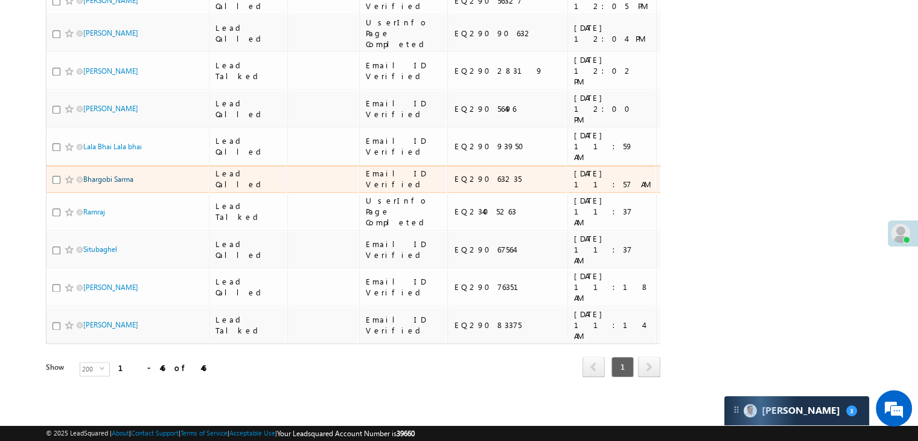
scroll to position [3035, 0]
